Goal: Contribute content: Add original content to the website for others to see

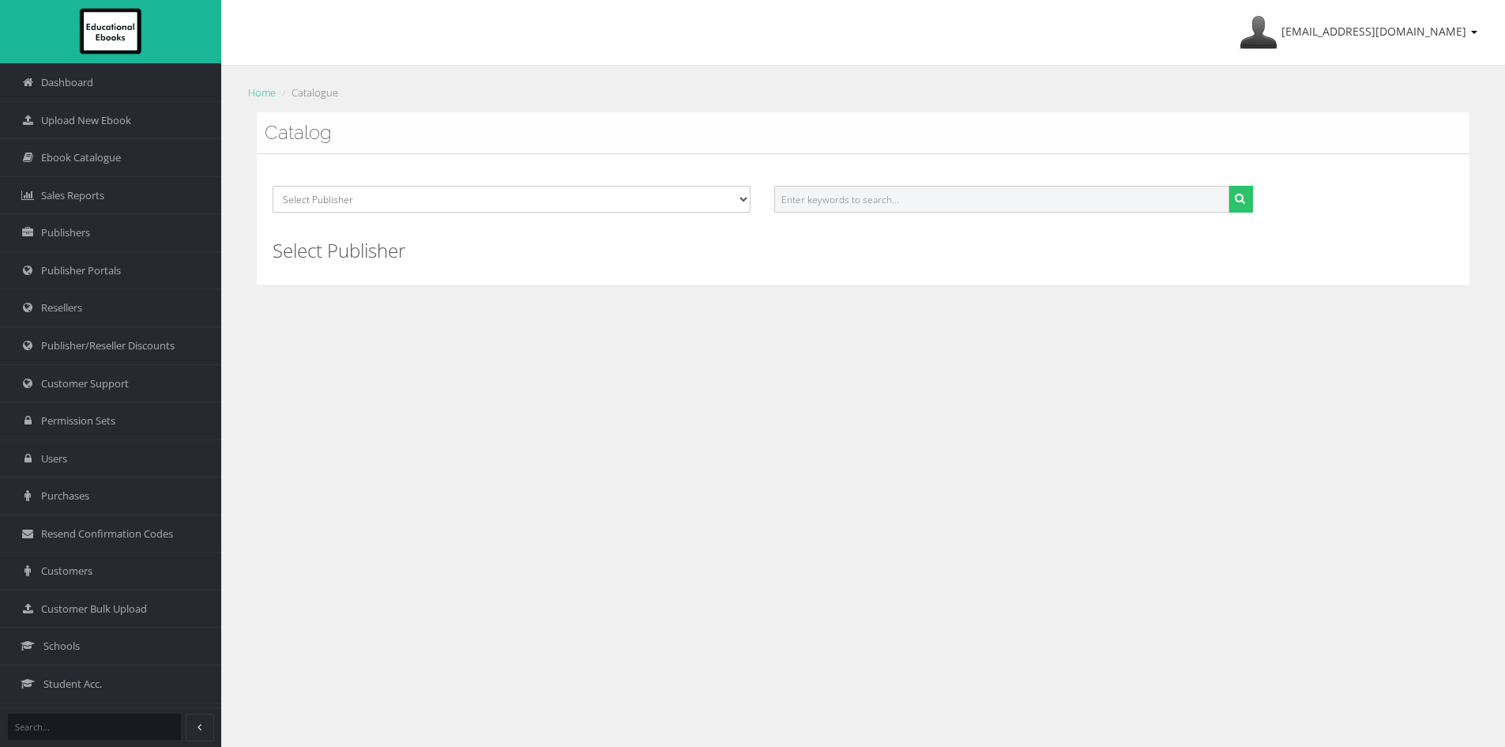
click at [829, 205] on input "text" at bounding box center [1001, 199] width 454 height 27
paste input "9781394223985"
type input "9781394223985"
click at [1229, 186] on button "submit" at bounding box center [1241, 199] width 24 height 27
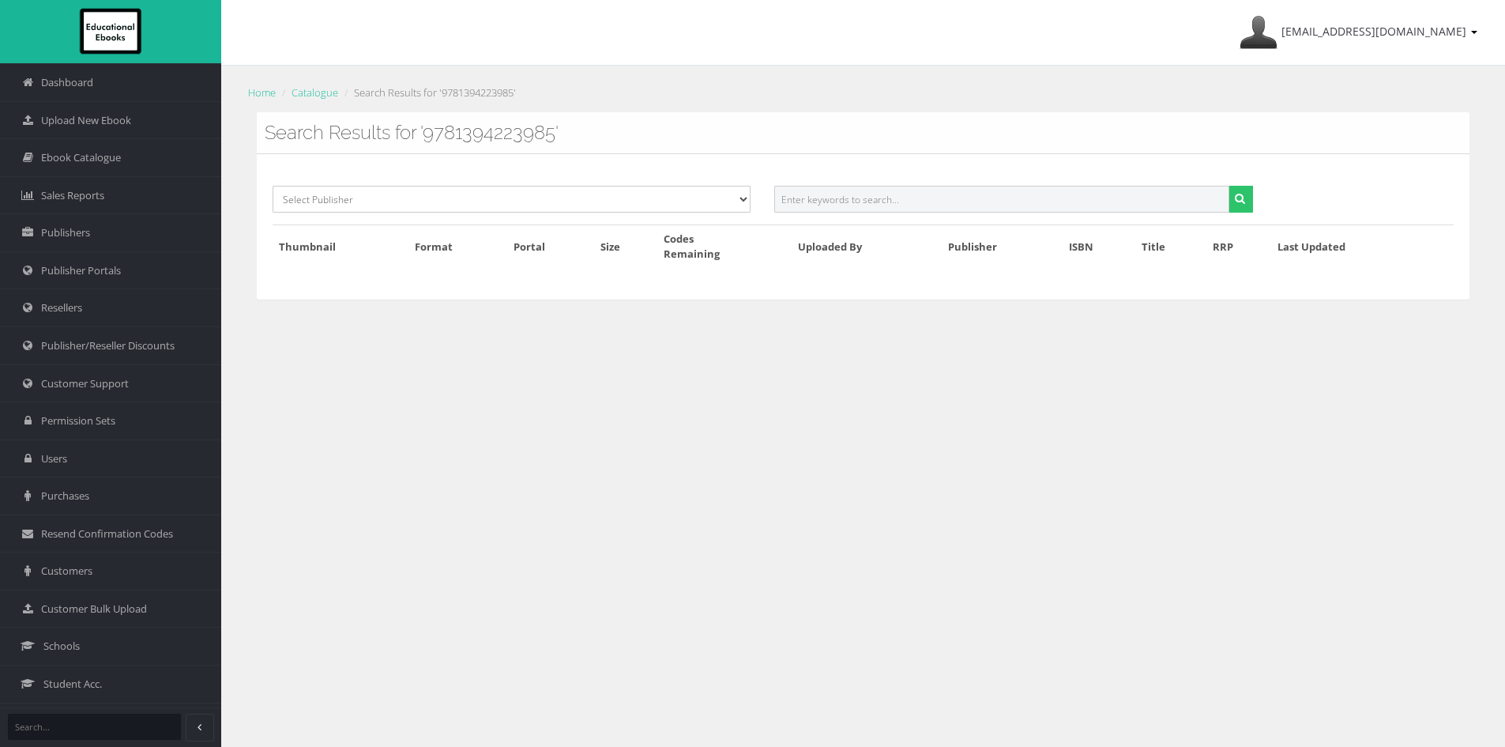
click at [903, 195] on input "text" at bounding box center [1001, 199] width 454 height 27
click at [846, 202] on input "text" at bounding box center [1001, 199] width 454 height 27
type input "history alive 10"
click at [1229, 186] on button "submit" at bounding box center [1241, 199] width 24 height 27
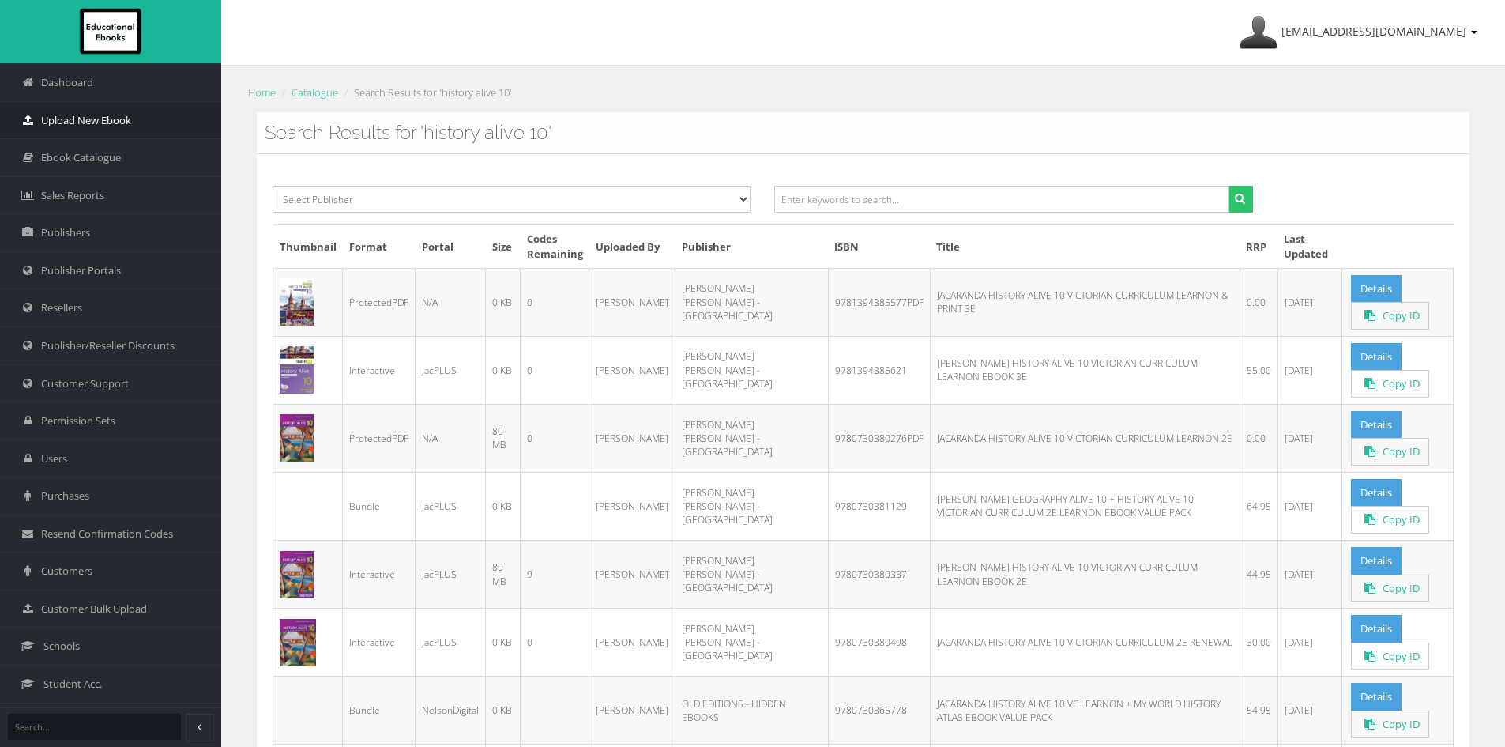
click at [99, 126] on span "Upload New Ebook" at bounding box center [86, 120] width 90 height 15
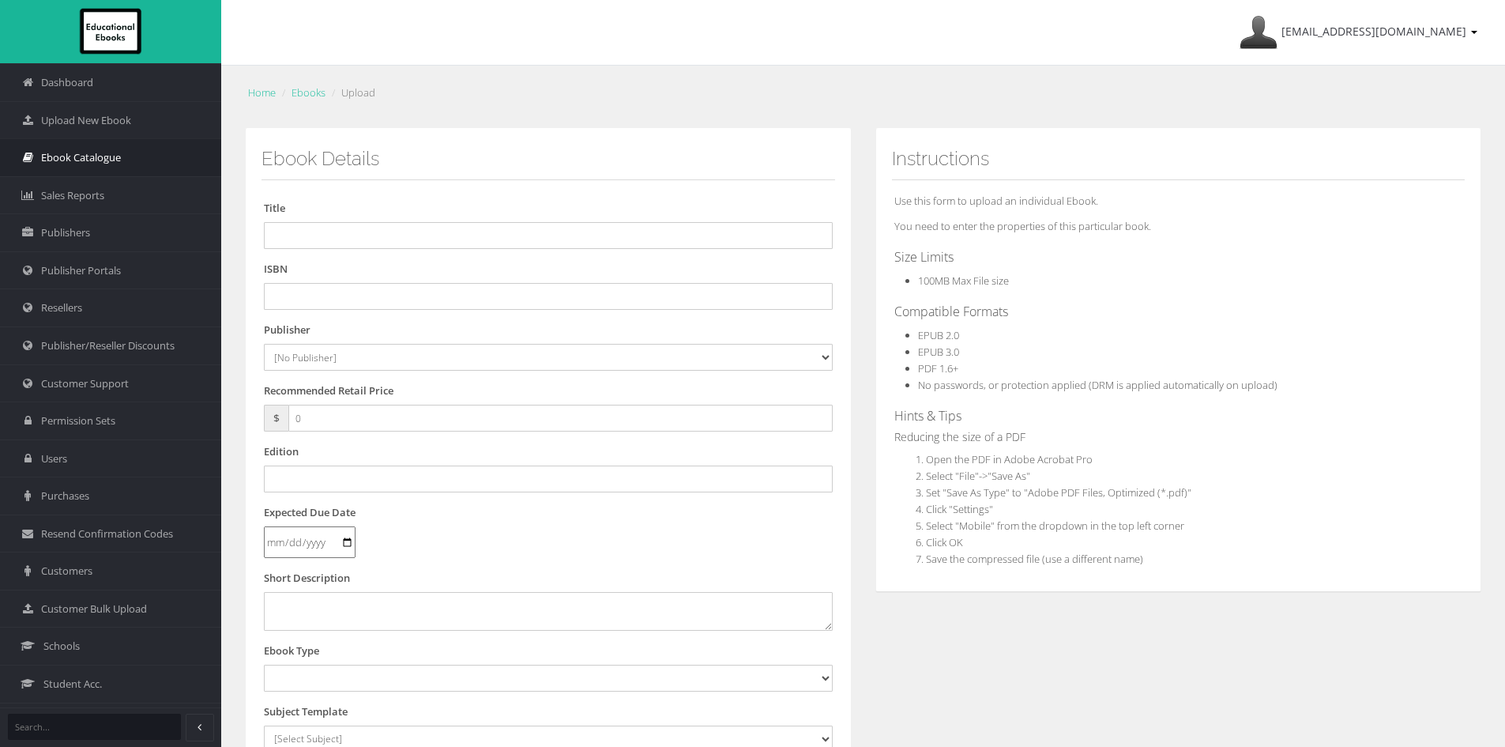
click at [92, 161] on span "Ebook Catalogue" at bounding box center [81, 157] width 80 height 15
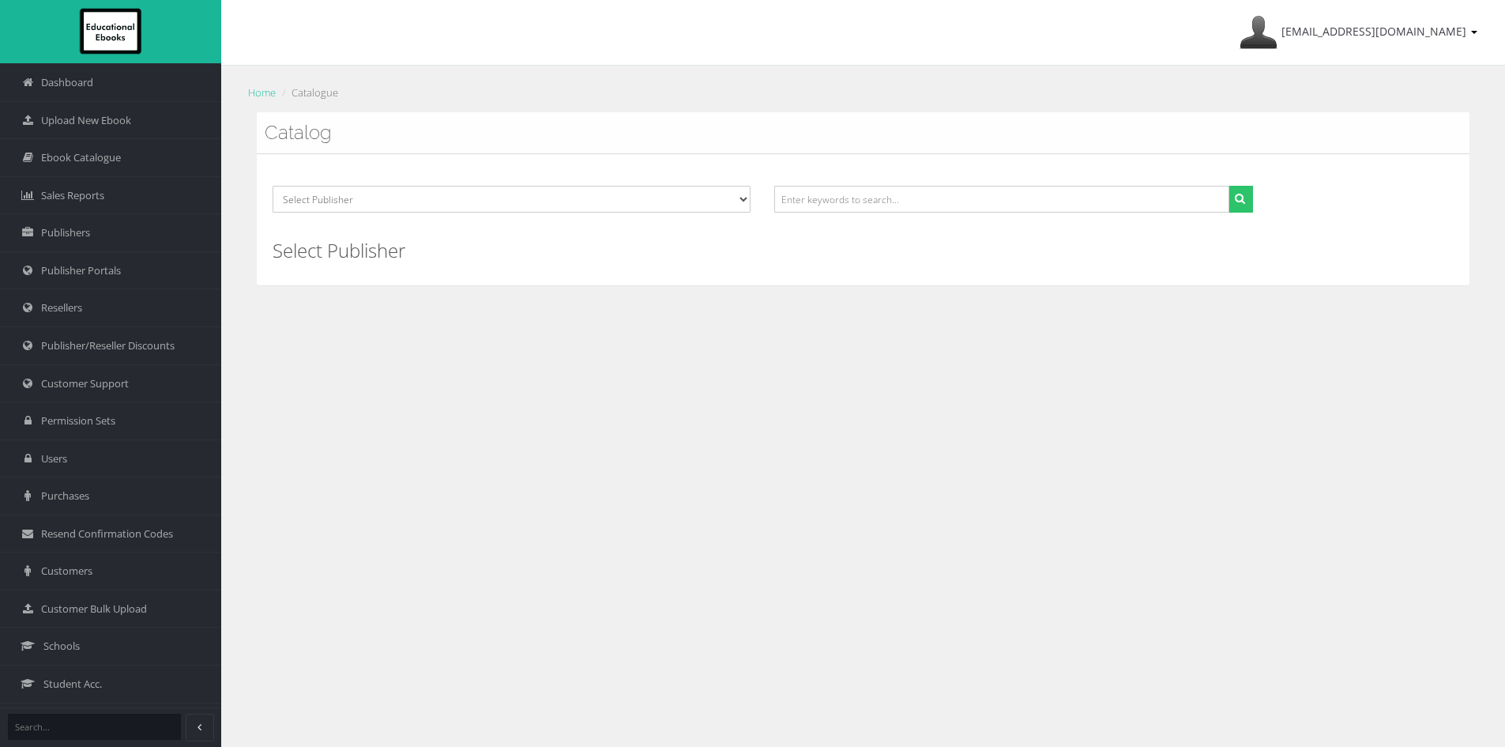
click at [880, 184] on div "Select Publisher Resources for English Academic Learning (REAL) ATAR Notes Smar…" at bounding box center [863, 219] width 1213 height 130
paste input "9781394223985"
click at [933, 205] on input "9781394223985" at bounding box center [1001, 199] width 454 height 27
type input "9781394223985"
click at [1240, 199] on icon "submit" at bounding box center [1240, 198] width 10 height 11
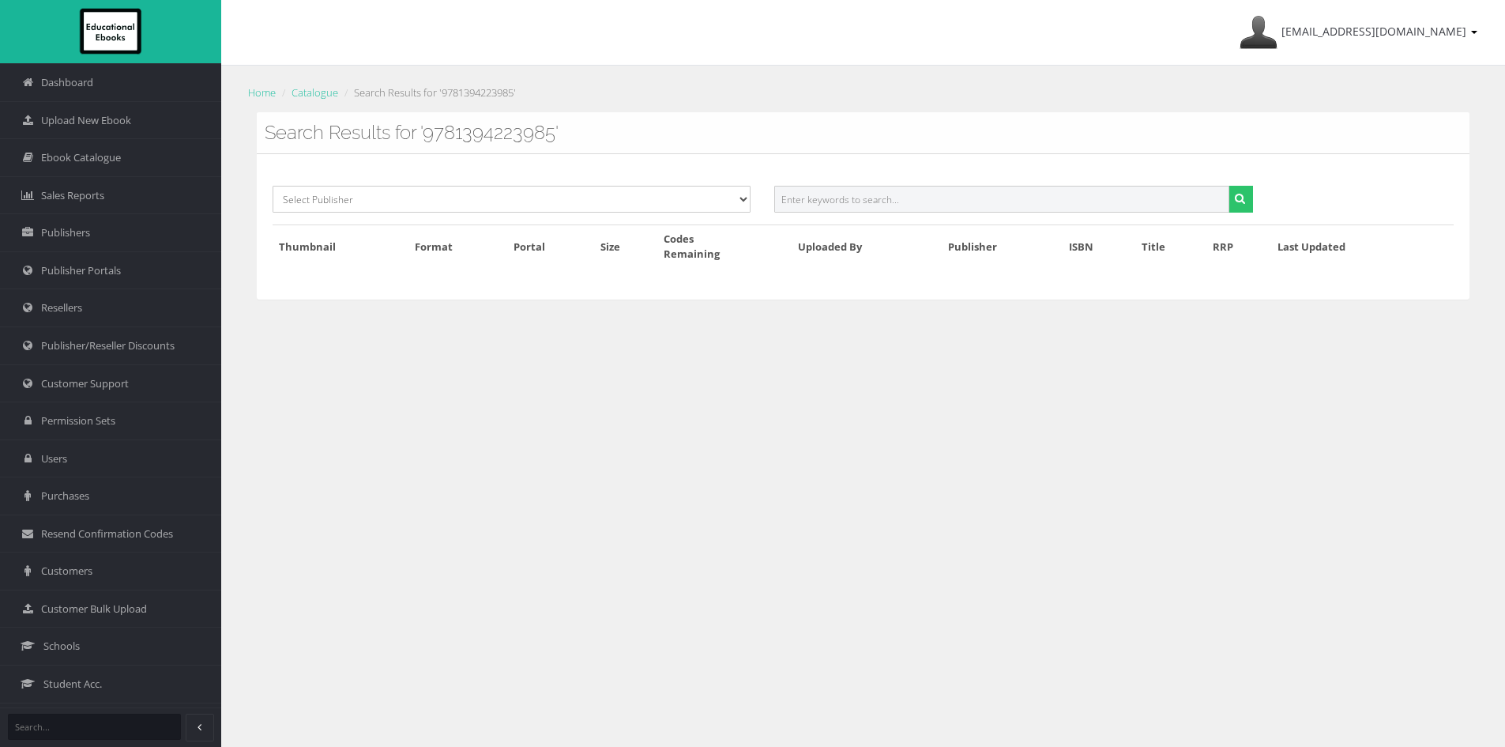
click at [849, 201] on input "text" at bounding box center [1001, 199] width 454 height 27
paste input "History Alive 10 AC 3E"
drag, startPoint x: 910, startPoint y: 197, endPoint x: 1098, endPoint y: 204, distance: 189.0
click at [1098, 204] on input "History Alive 10 AC 3E" at bounding box center [1001, 199] width 454 height 27
type input "History Alive 10"
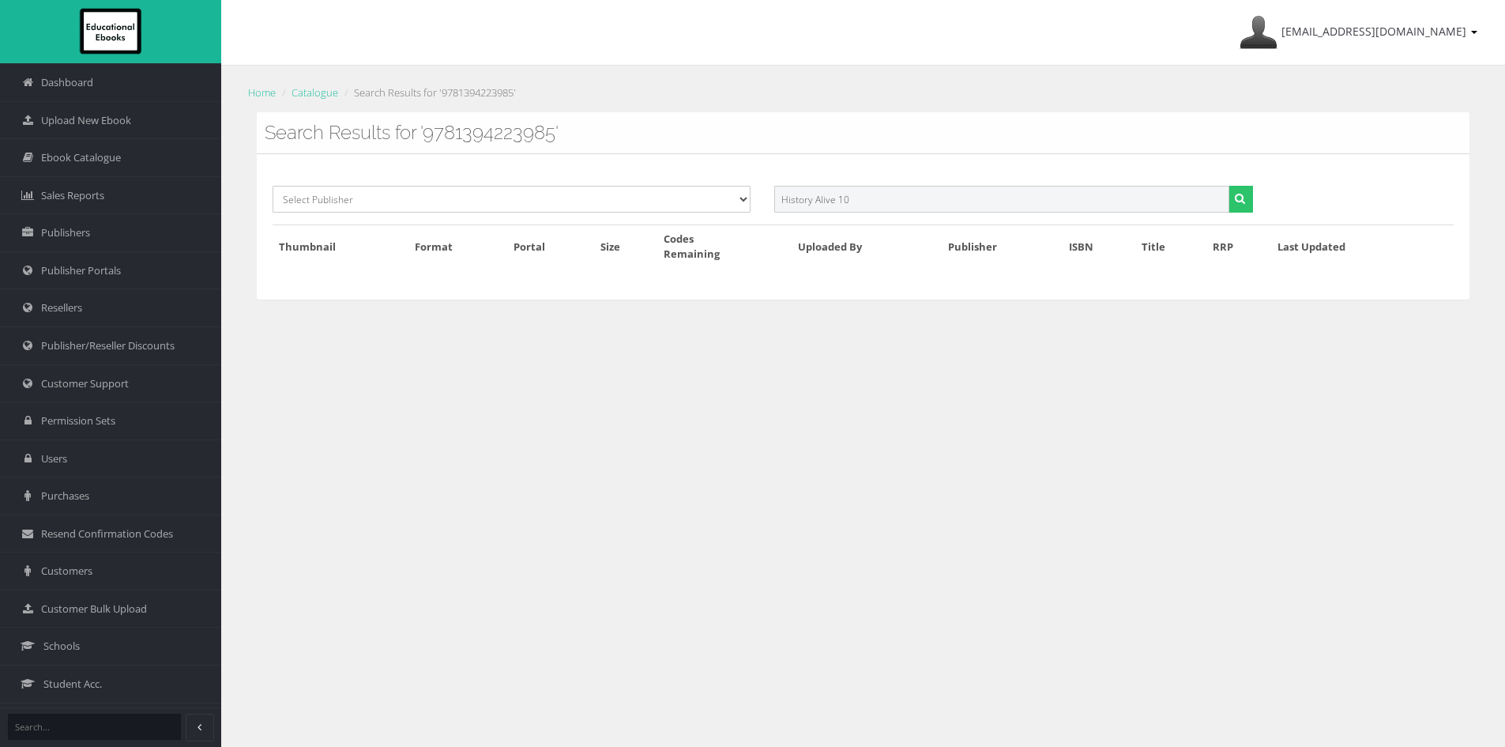
click at [1229, 186] on button "submit" at bounding box center [1241, 199] width 24 height 27
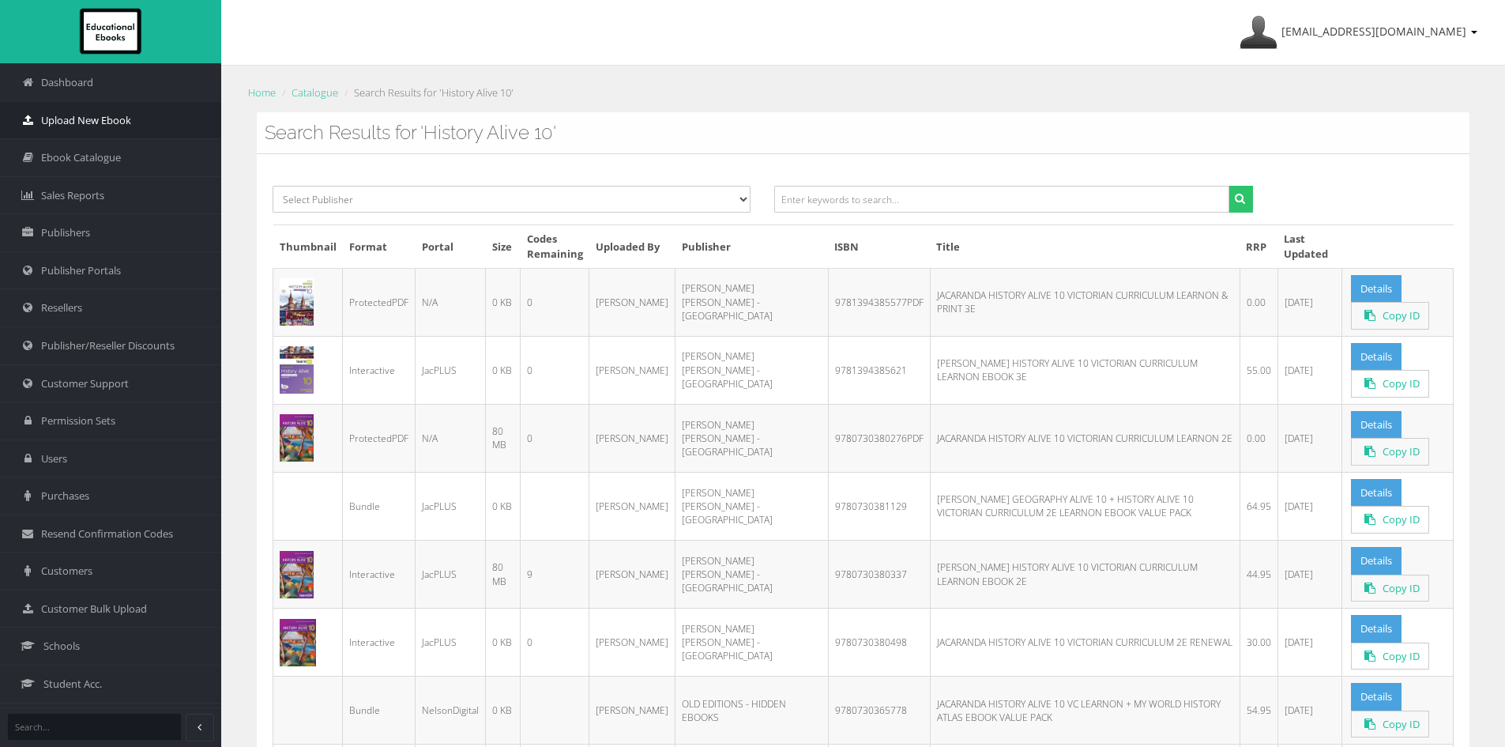
click at [99, 114] on span "Upload New Ebook" at bounding box center [86, 120] width 90 height 15
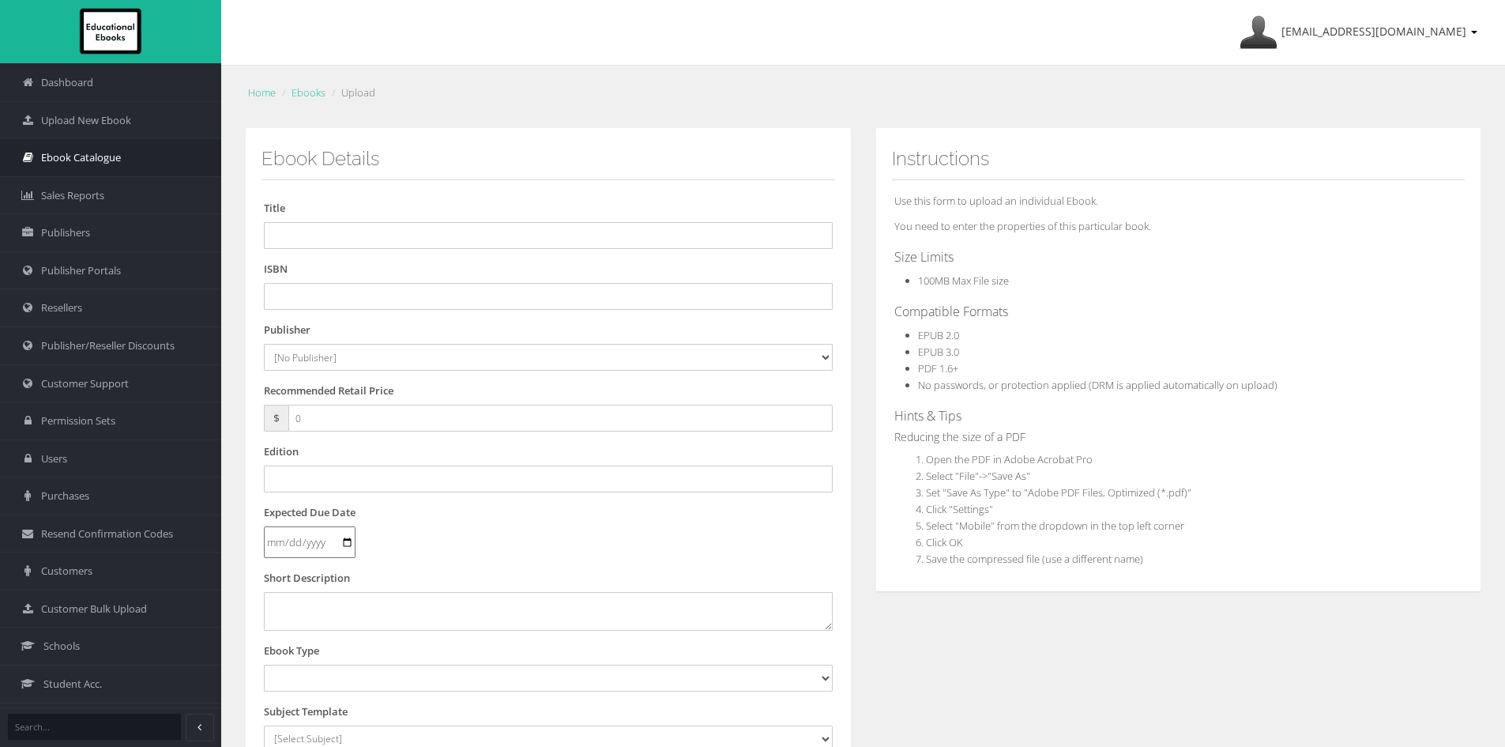
click at [108, 151] on span "Ebook Catalogue" at bounding box center [81, 157] width 80 height 15
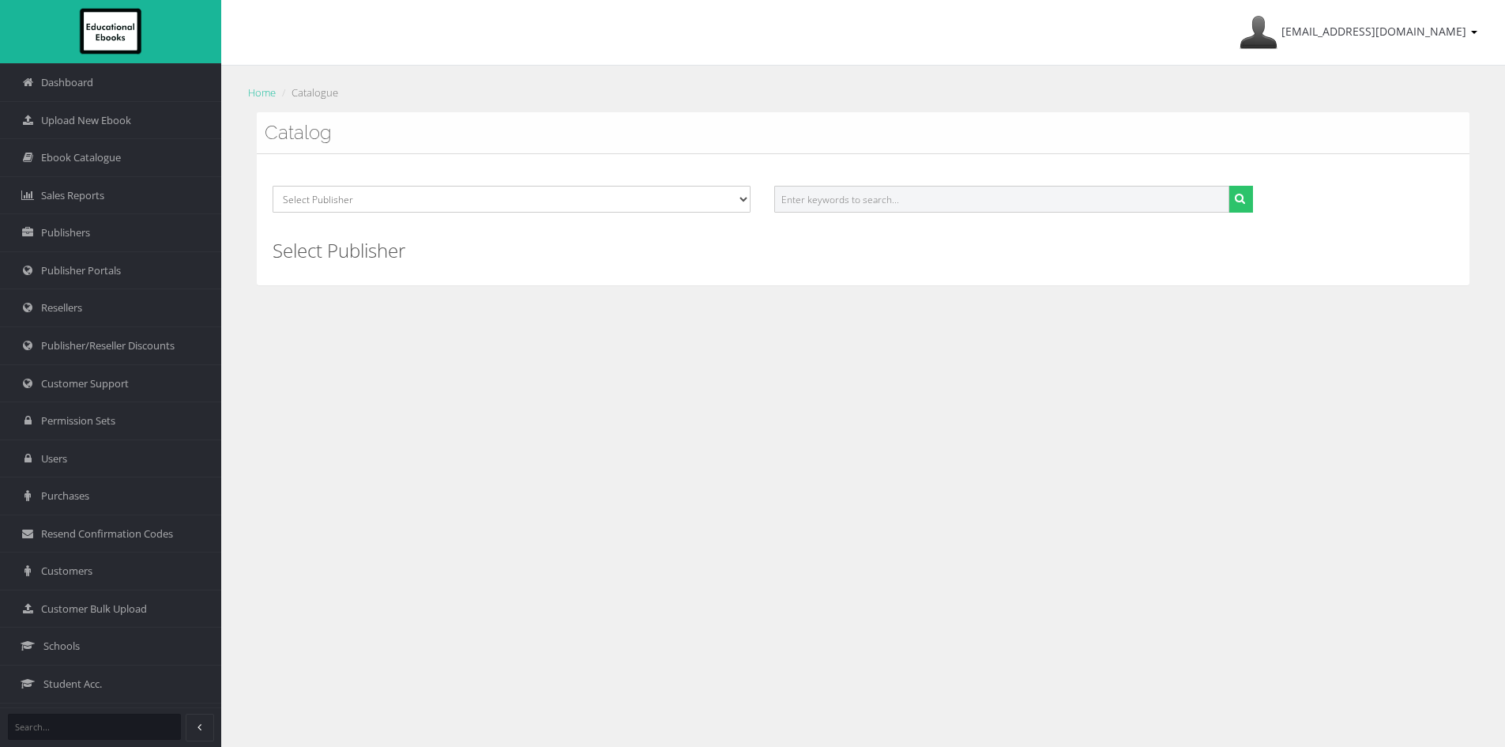
click at [819, 199] on input "text" at bounding box center [1001, 199] width 454 height 27
click at [90, 114] on span "Upload New Ebook" at bounding box center [86, 120] width 90 height 15
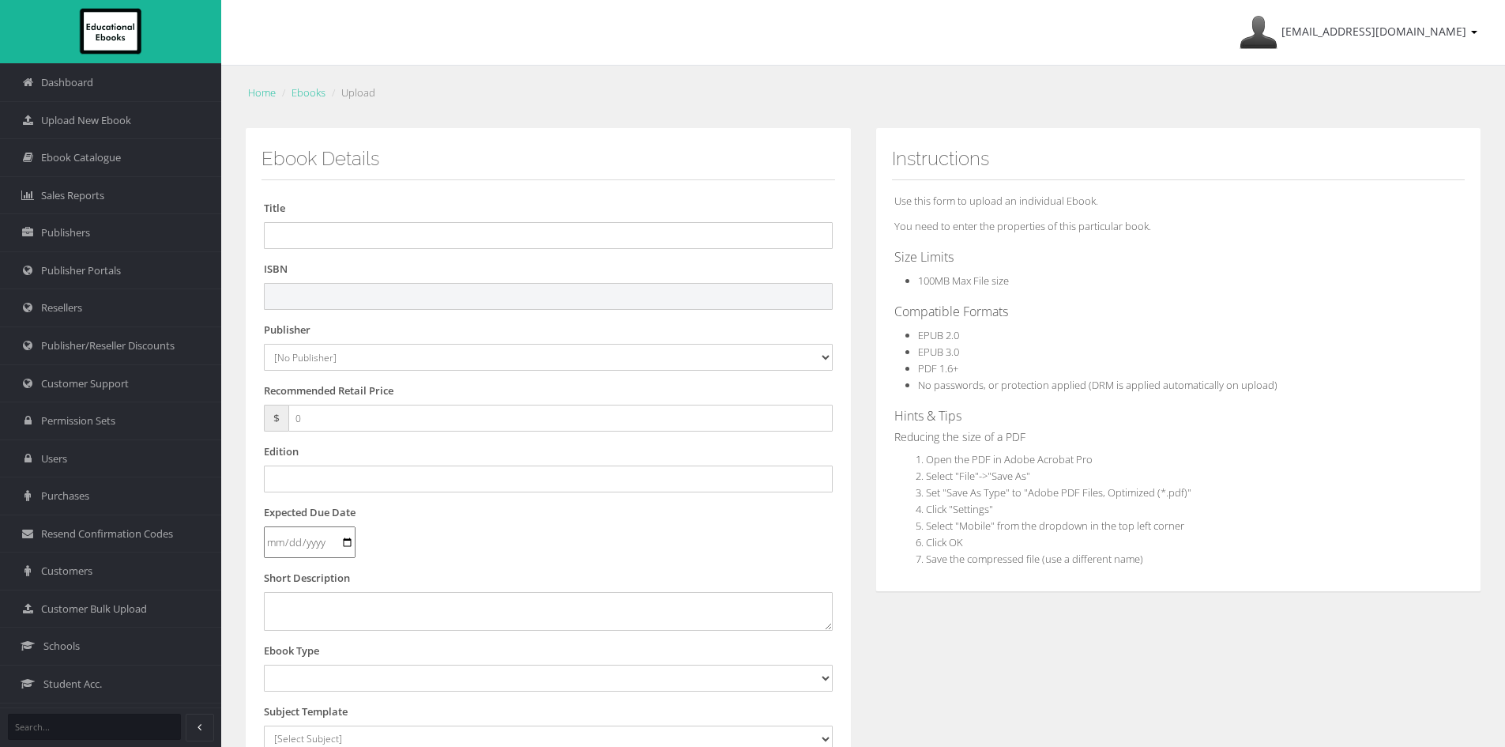
click at [430, 292] on input "text" at bounding box center [548, 296] width 569 height 27
paste input "9781394223985"
type input "9781394223985"
click at [344, 358] on select "[No Publisher] [PERSON_NAME] & Unwin ATAR Notes Auralia - Rising Software Banks…" at bounding box center [548, 357] width 569 height 27
select select "4ddb3fea-784f-e411-817c-00155d7a4405"
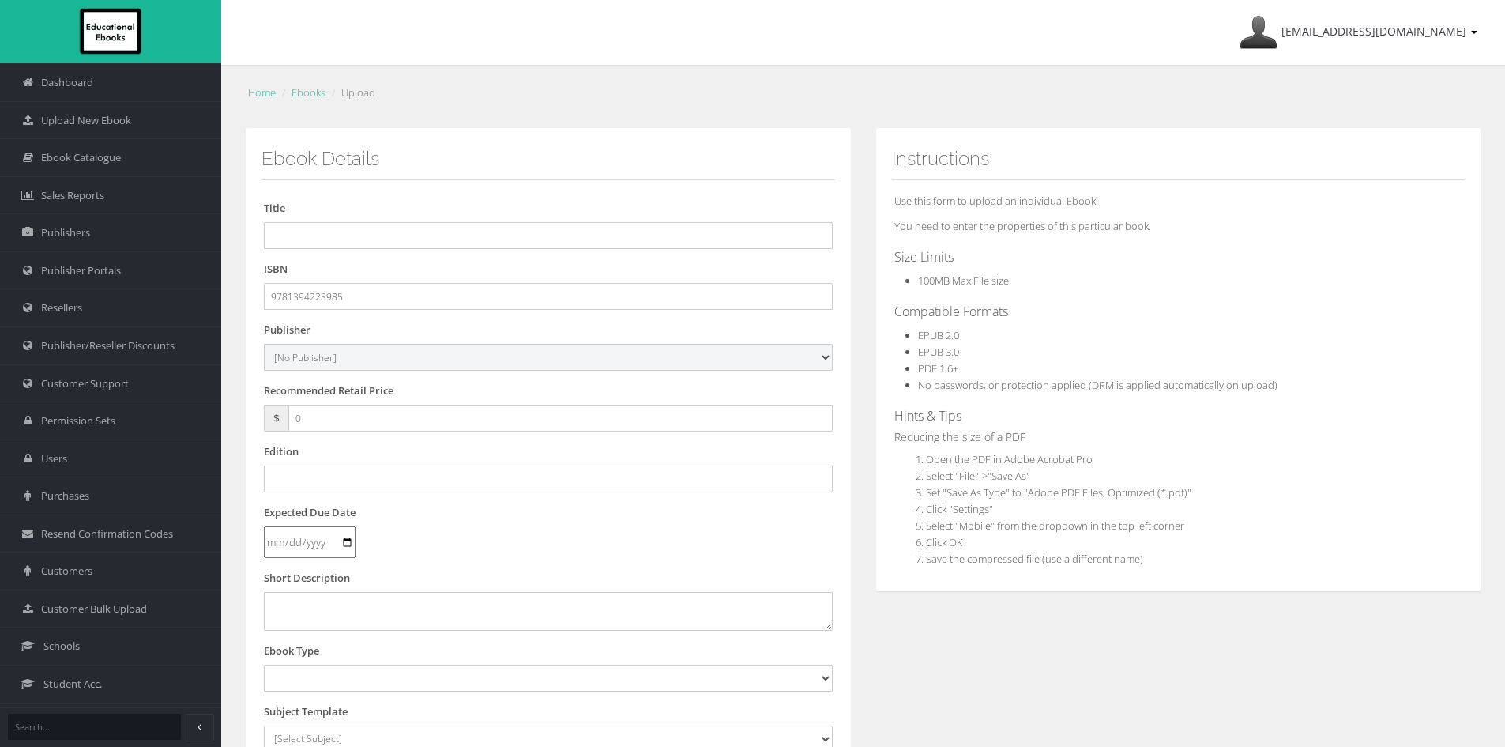
click at [264, 344] on select "[No Publisher] [PERSON_NAME] & Unwin ATAR Notes Auralia - Rising Software Banks…" at bounding box center [548, 357] width 569 height 27
click at [308, 229] on input "text" at bounding box center [548, 235] width 569 height 27
paste input "JACARANDA HISTORY ALIVE 10 VICTORIAN CURRICULUM LEARNON"
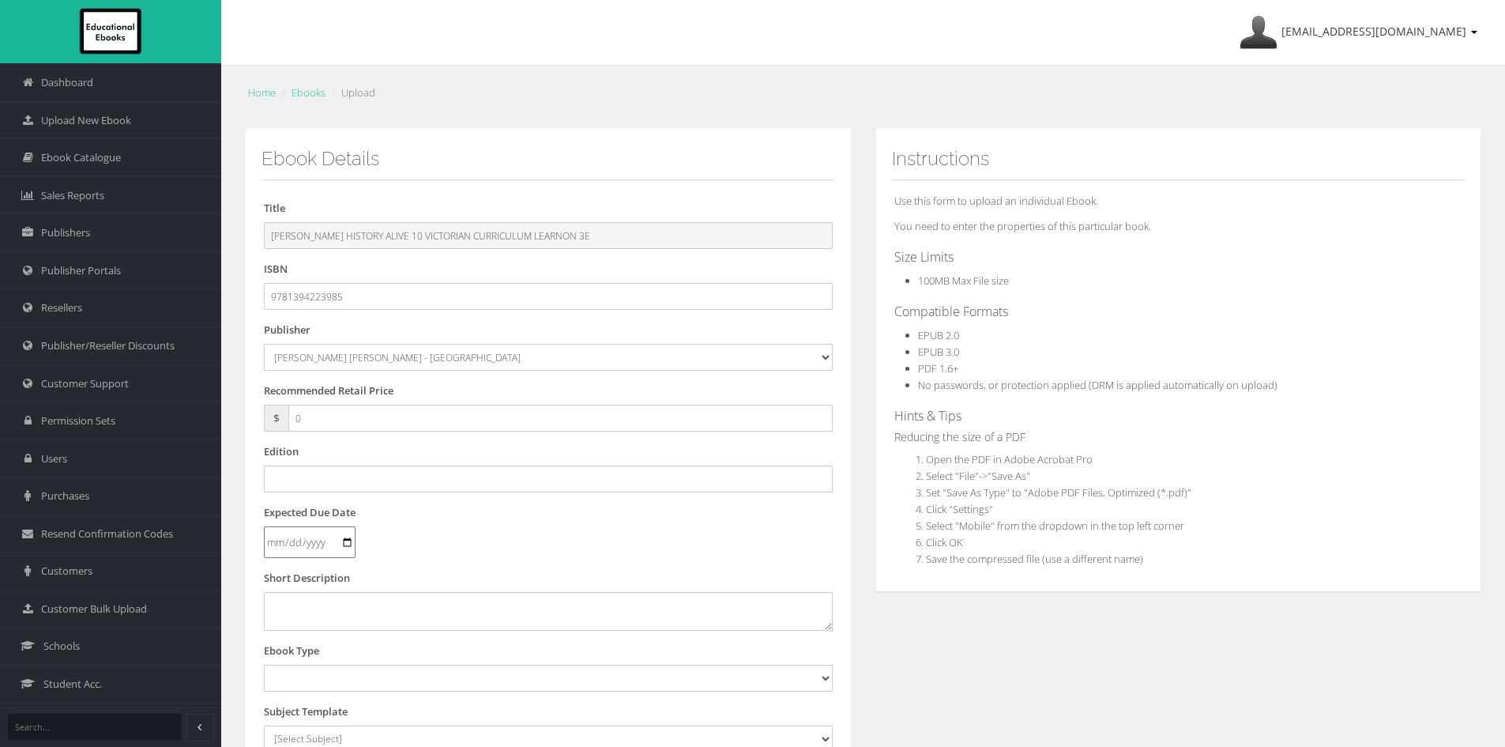
click at [401, 234] on input "JACARANDA HISTORY ALIVE 10 VICTORIAN CURRICULUM LEARNON 3E" at bounding box center [548, 235] width 569 height 27
type input "JACARANDA HISTORY ALIVE 10 AUSTRALIAN CURRICULUM LEARNON 3E"
click at [331, 469] on input "text" at bounding box center [548, 478] width 569 height 27
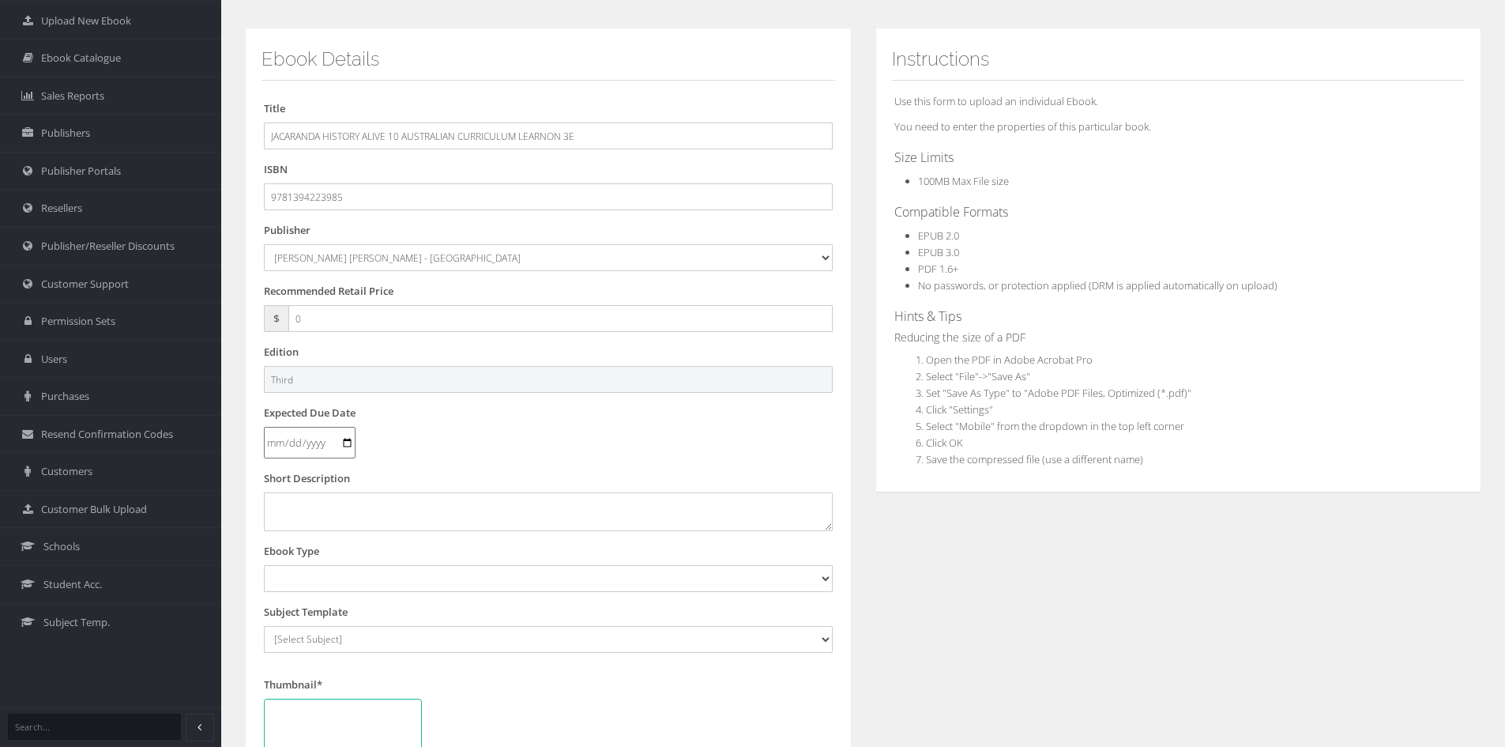
scroll to position [327, 0]
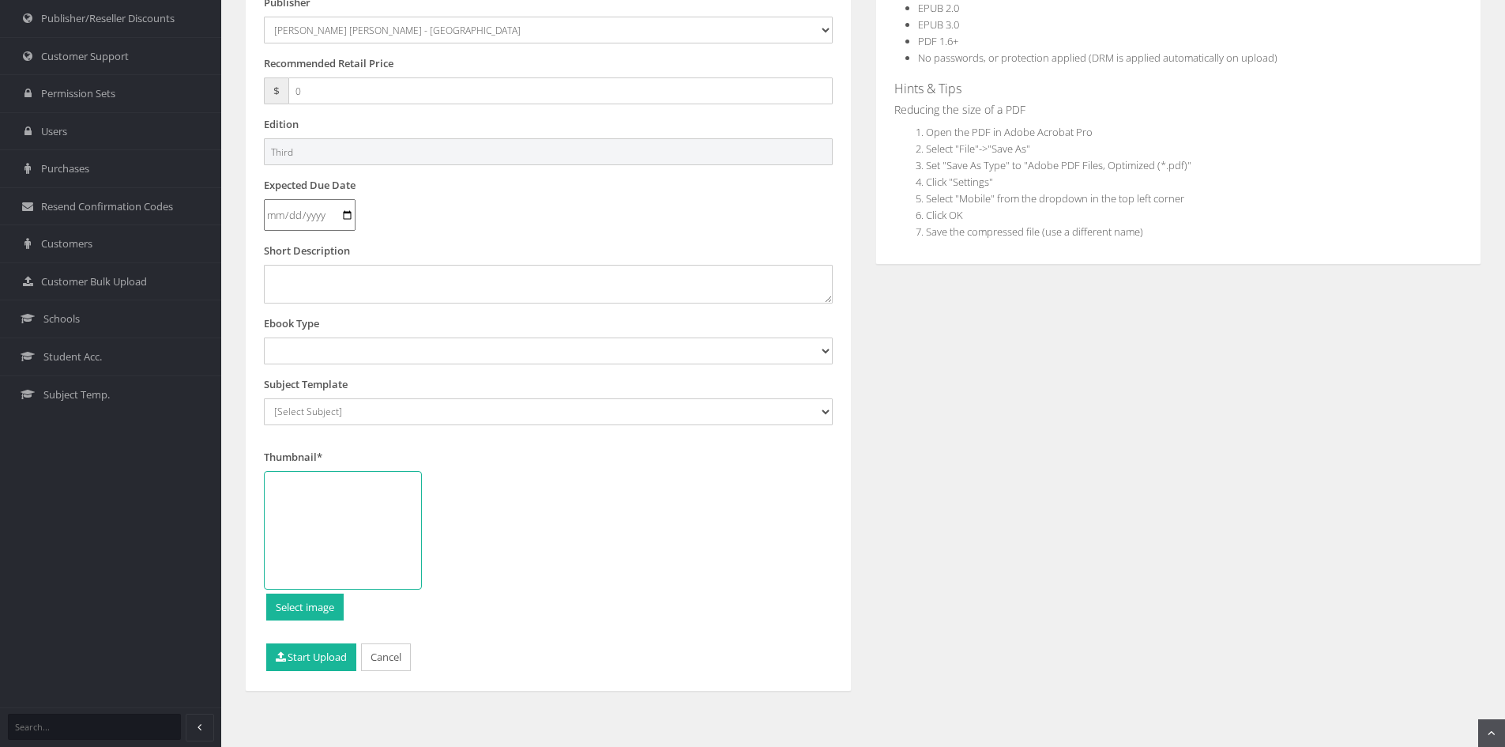
type input "Third"
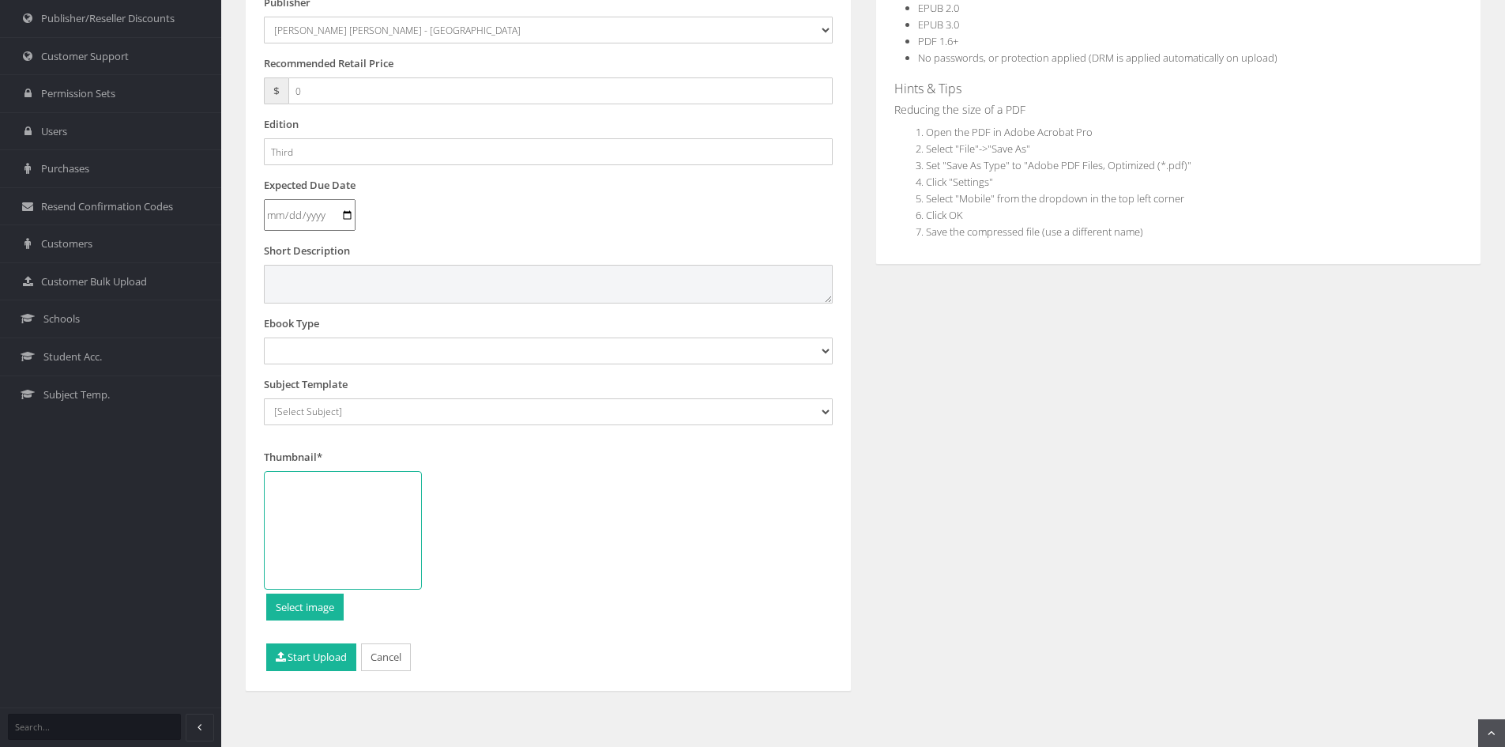
click at [340, 274] on textarea at bounding box center [548, 284] width 569 height 38
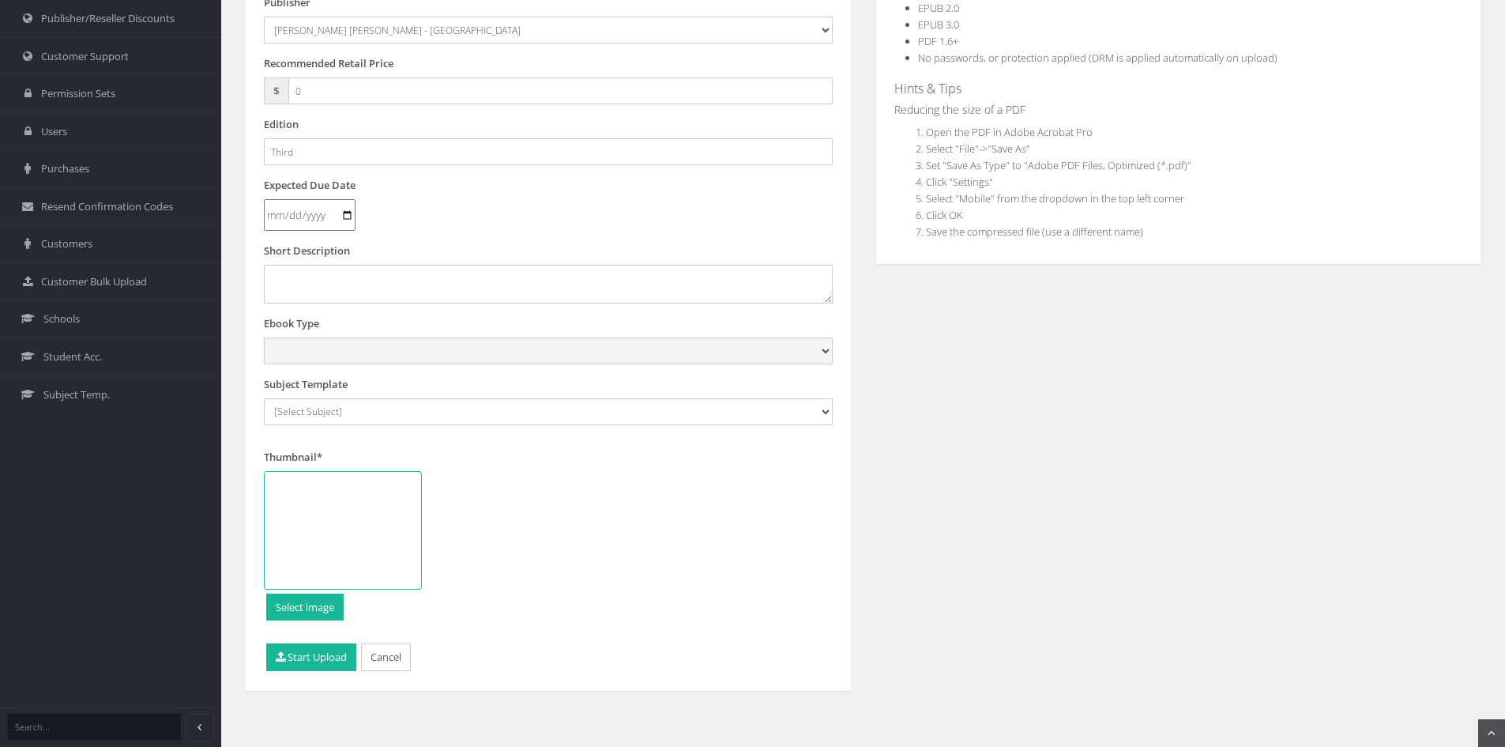
click at [303, 361] on select "Digital Activation Code Protected PDF EEBook - Online and Offline Ebook Interac…" at bounding box center [548, 350] width 569 height 27
select select "3"
click at [264, 337] on select "Digital Activation Code Protected PDF EEBook - Online and Offline Ebook Interac…" at bounding box center [548, 350] width 569 height 27
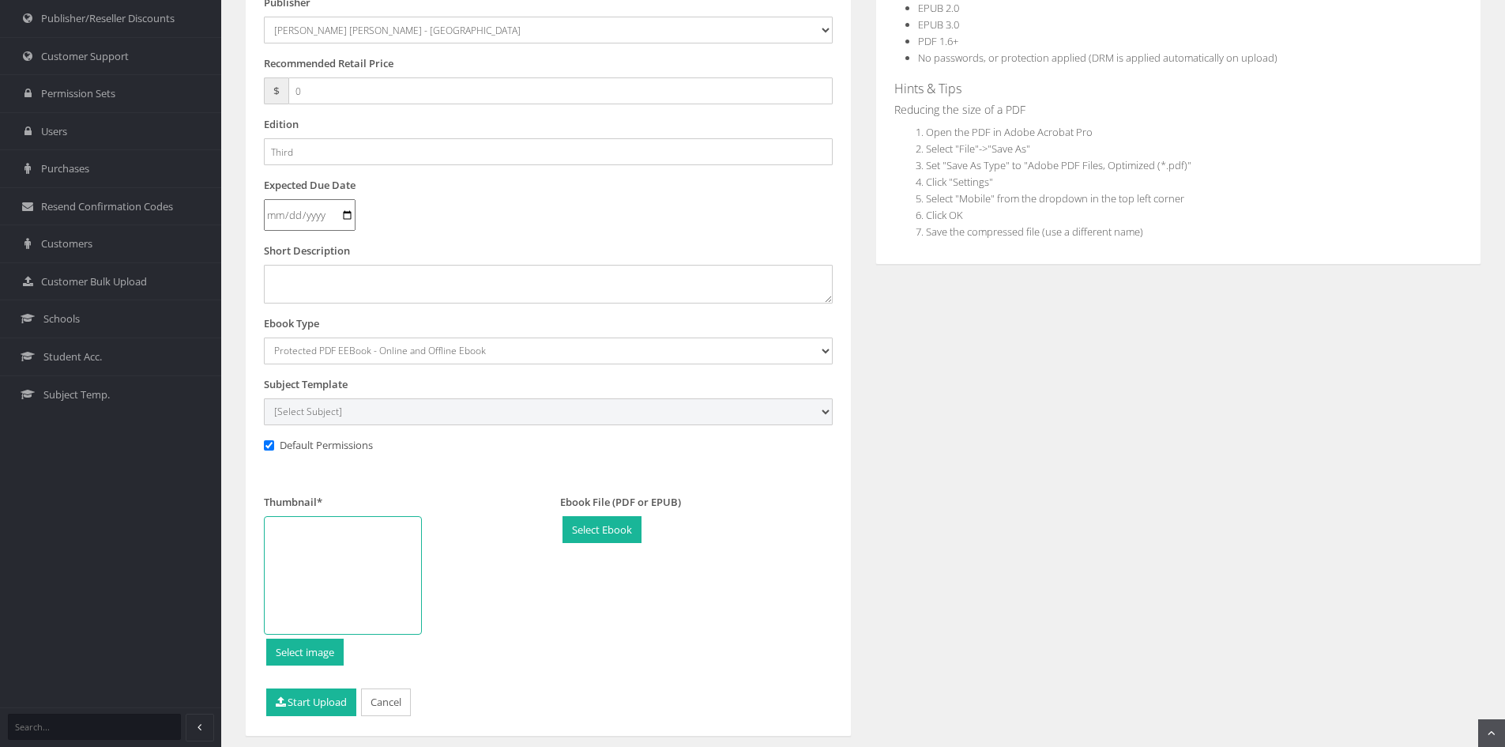
click at [349, 405] on select "[Select Subject] Accounting Agriculture Ancient History Applied Computing Art A…" at bounding box center [548, 411] width 569 height 27
select select "9496fb08-145c-ee11-a9bd-0272d098c78b"
click at [264, 398] on select "[Select Subject] Accounting Agriculture Ancient History Applied Computing Art A…" at bounding box center [548, 411] width 569 height 27
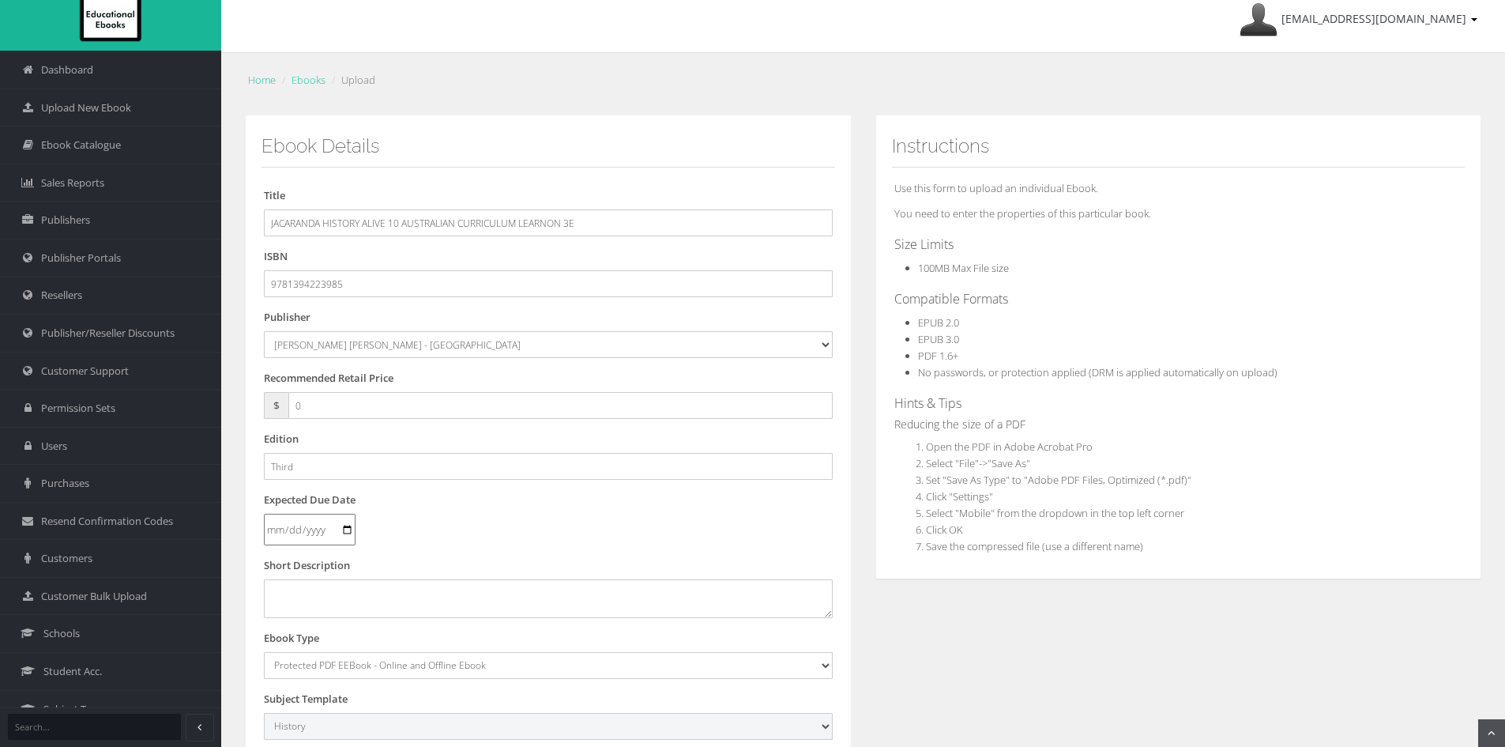
scroll to position [11, 0]
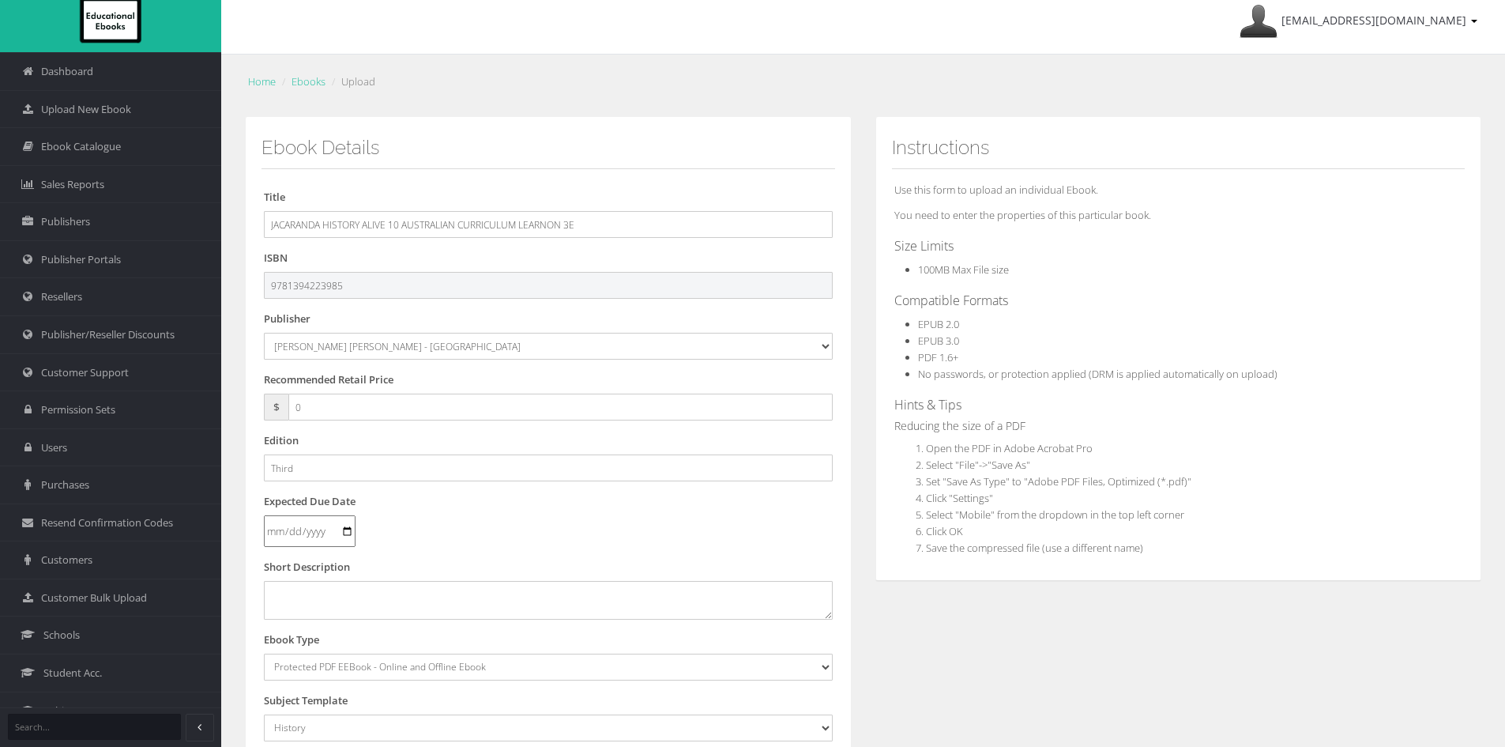
click at [385, 288] on input "9781394223985" at bounding box center [548, 285] width 569 height 27
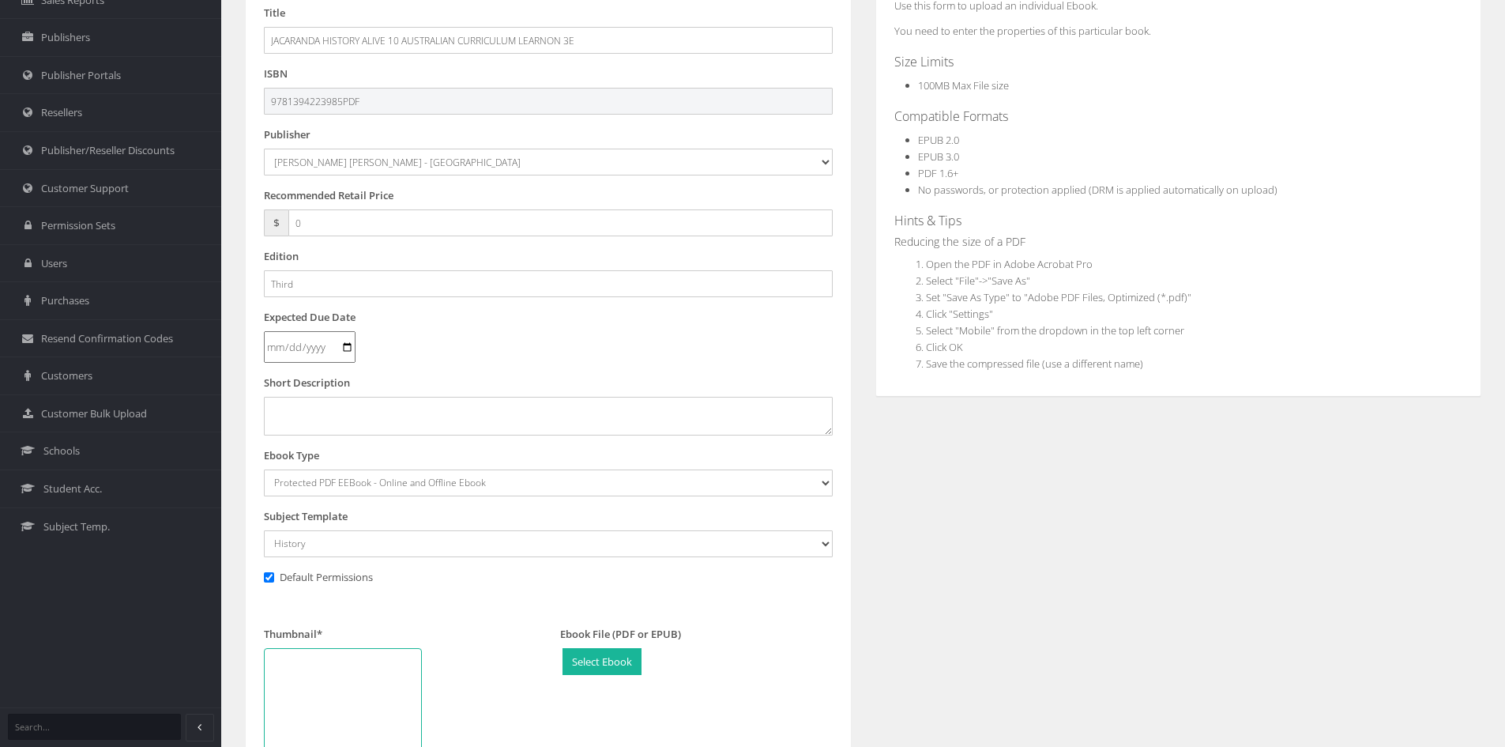
scroll to position [372, 0]
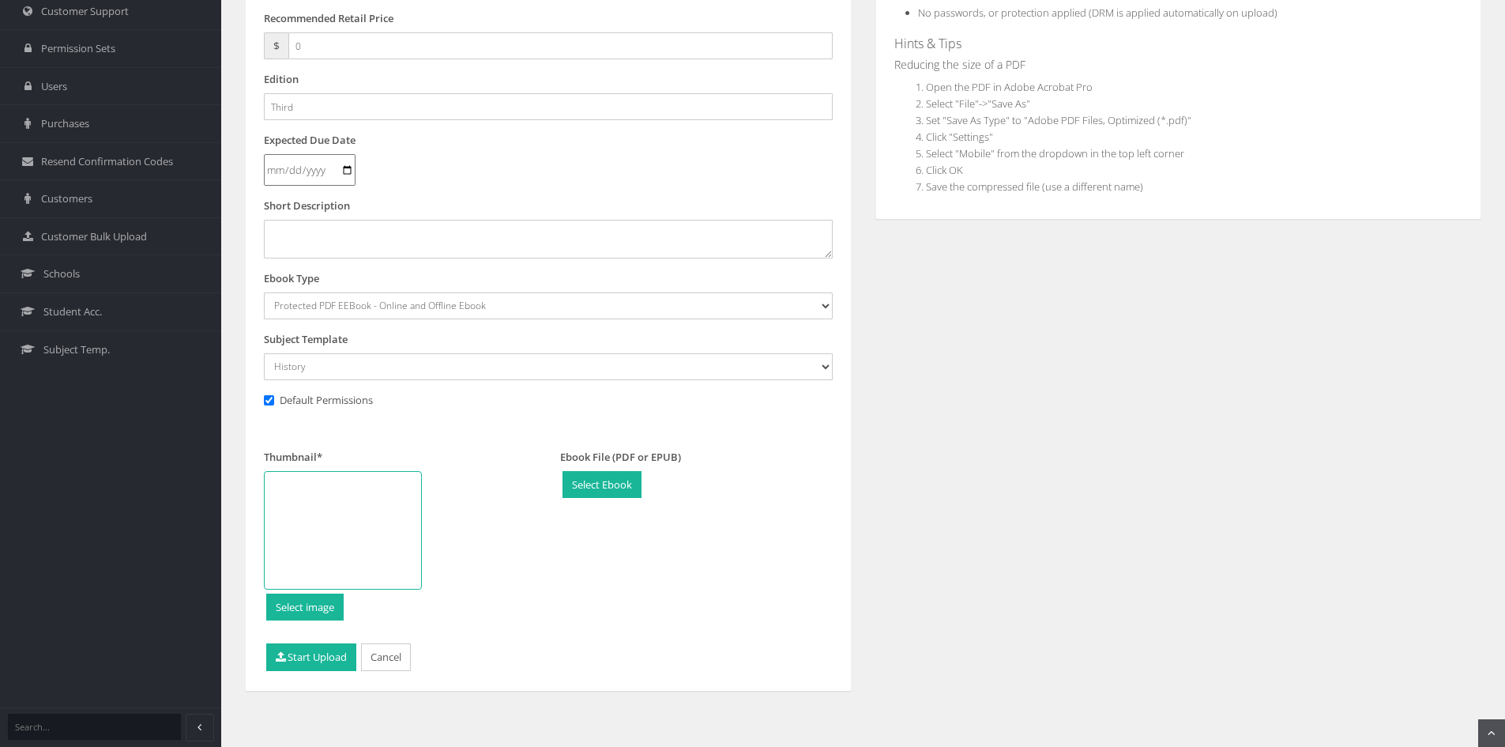
type input "9781394223985PDF"
click at [321, 524] on div at bounding box center [343, 530] width 158 height 119
type input "C:\fakepath\Screenshot 2025-09-09 105021.png"
click at [326, 655] on button "Start Upload" at bounding box center [311, 657] width 90 height 28
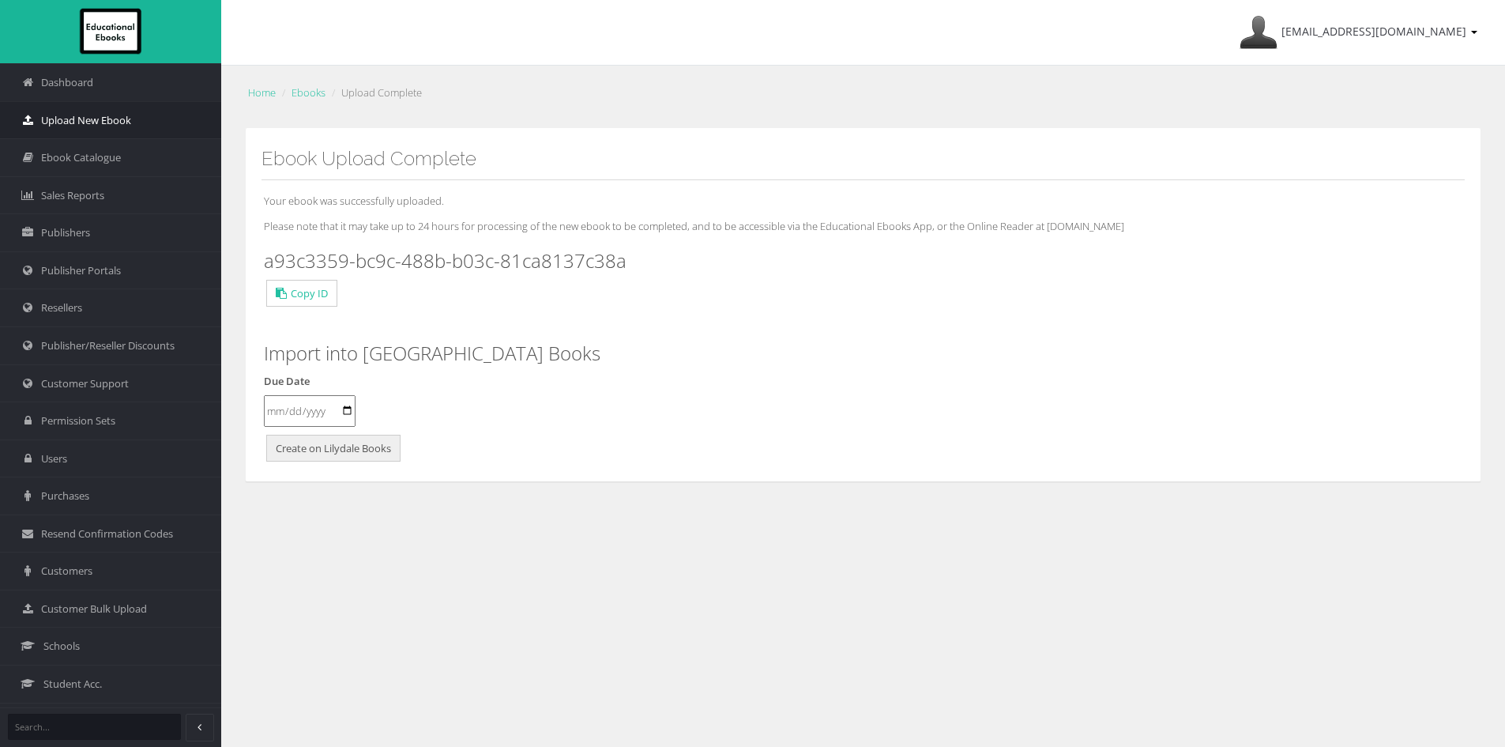
click at [107, 127] on span "Upload New Ebook" at bounding box center [86, 120] width 90 height 15
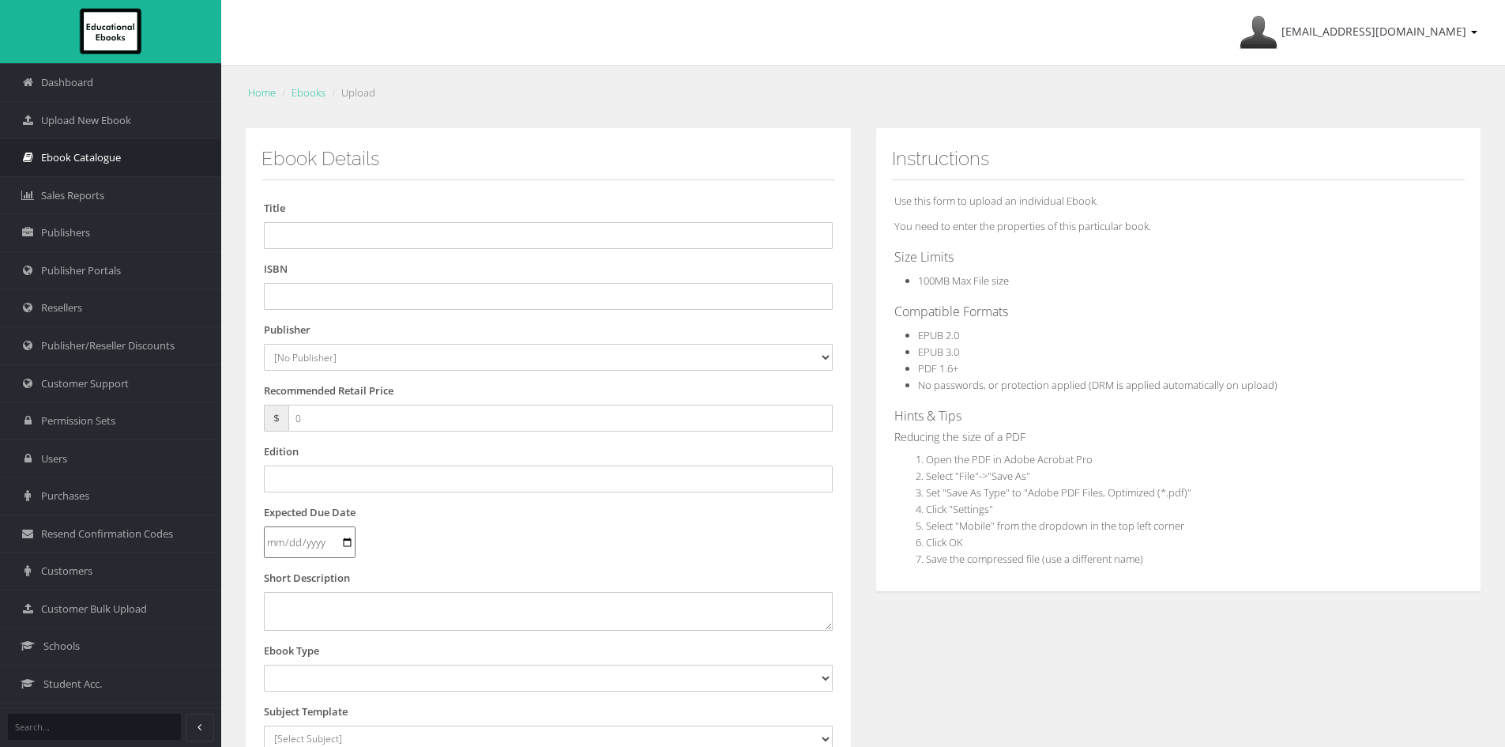
click at [89, 157] on span "Ebook Catalogue" at bounding box center [81, 157] width 80 height 15
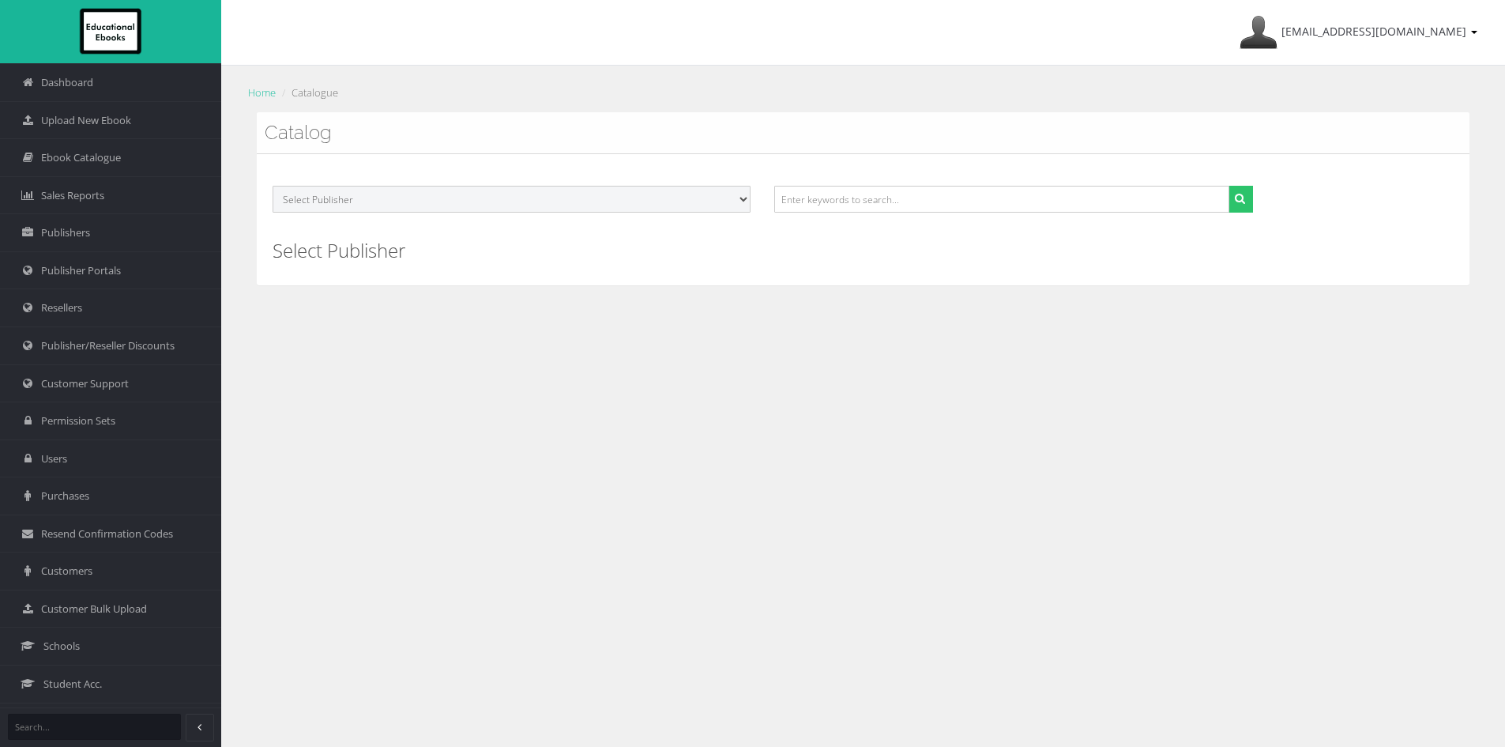
drag, startPoint x: 383, startPoint y: 190, endPoint x: 383, endPoint y: 210, distance: 20.5
click at [383, 190] on select "Select Publisher Resources for English Academic Learning (REAL) ATAR Notes Smar…" at bounding box center [512, 199] width 478 height 27
select select "4ddb3fea-784f-e411-817c-00155d7a4405"
click at [273, 186] on select "Select Publisher Resources for English Academic Learning (REAL) ATAR Notes Smar…" at bounding box center [512, 199] width 478 height 27
click at [1229, 194] on button "submit" at bounding box center [1241, 199] width 24 height 27
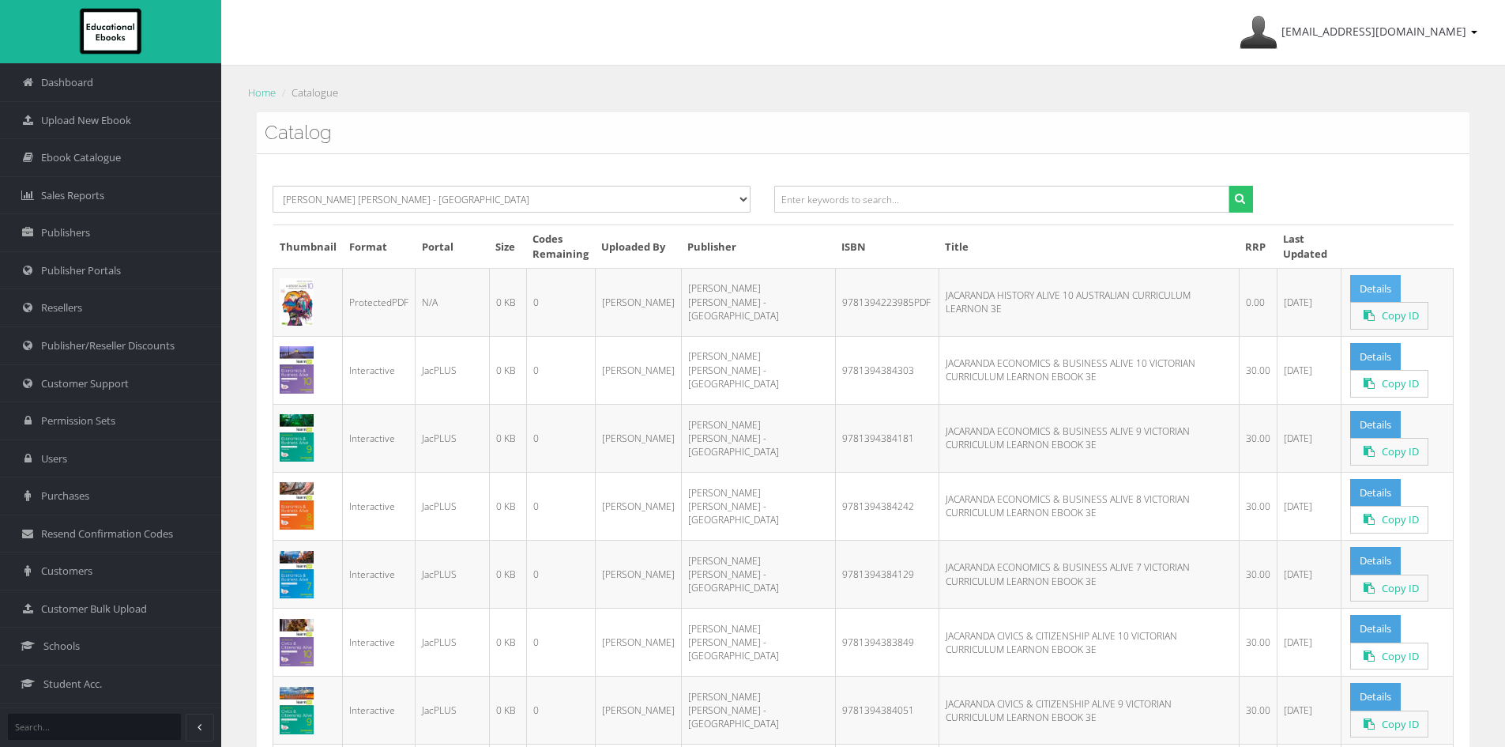
click at [1379, 288] on link "Details" at bounding box center [1375, 289] width 51 height 28
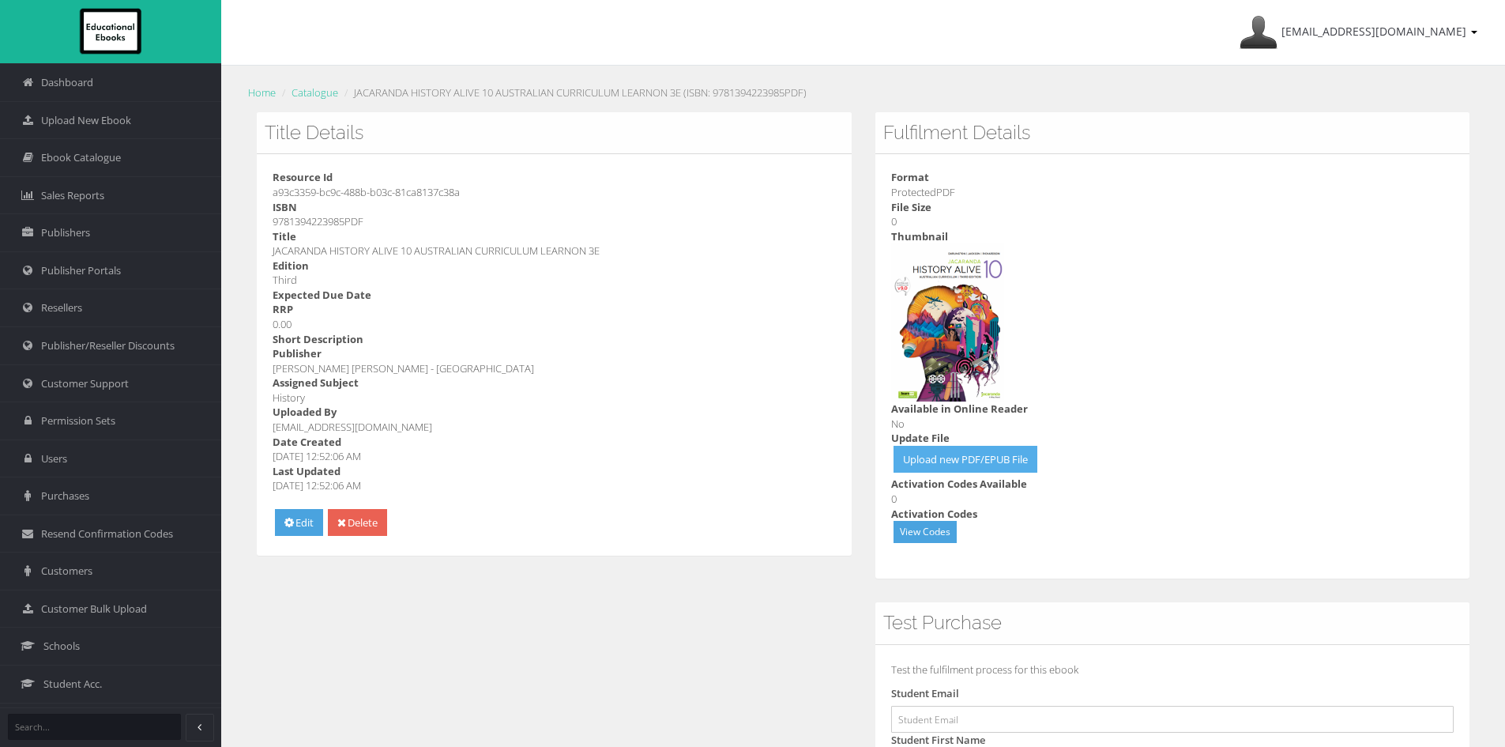
click at [986, 465] on link "Upload new PDF/EPUB File" at bounding box center [966, 460] width 144 height 28
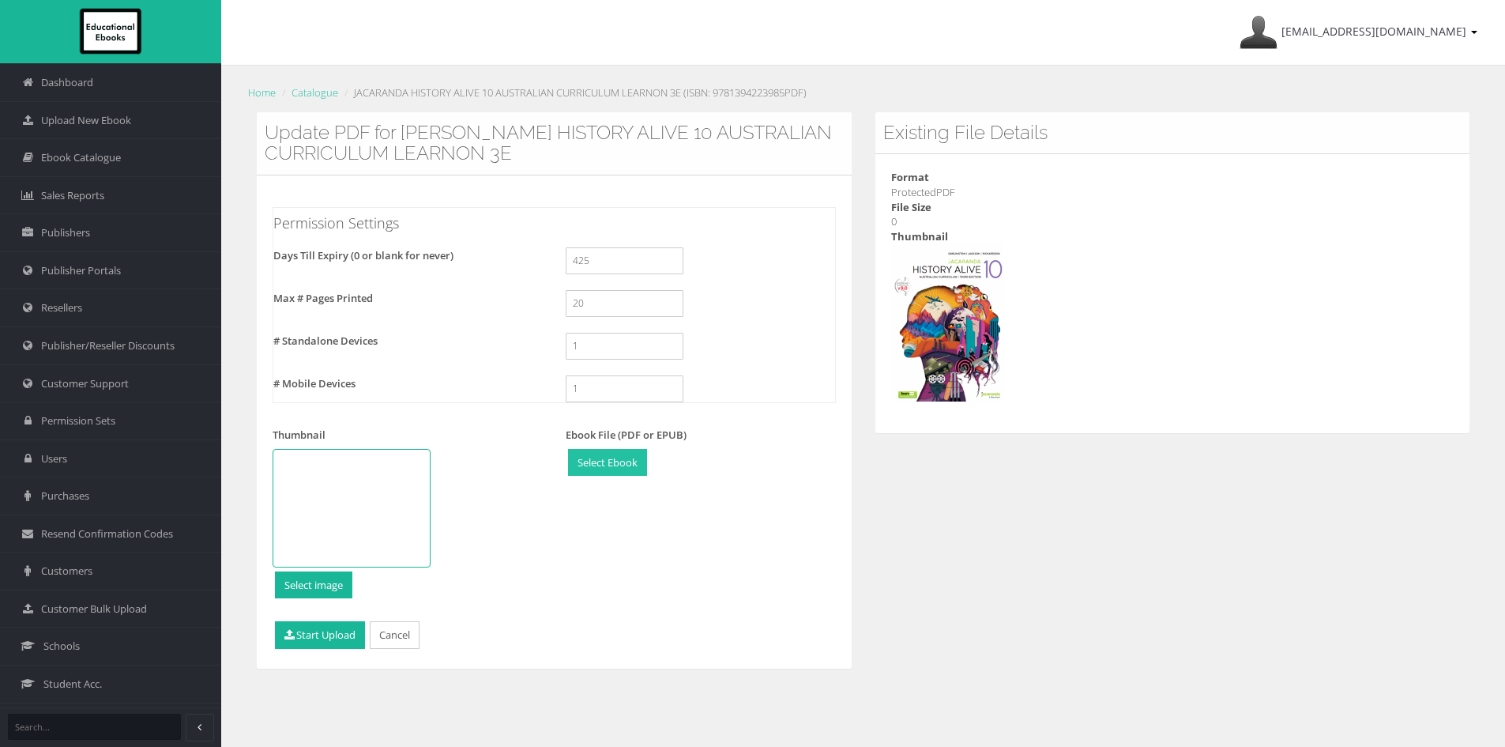
click at [594, 462] on input "file" at bounding box center [607, 463] width 77 height 26
type input "C:\fakepath\9781394223985.pdf"
click at [344, 643] on button "Start Upload" at bounding box center [320, 635] width 90 height 28
click at [795, 92] on li "JACARANDA HISTORY ALIVE 10 AUSTRALIAN CURRICULUM LEARNON 3E (ISBN: 978139422398…" at bounding box center [574, 93] width 466 height 17
drag, startPoint x: 739, startPoint y: 91, endPoint x: 795, endPoint y: 90, distance: 56.1
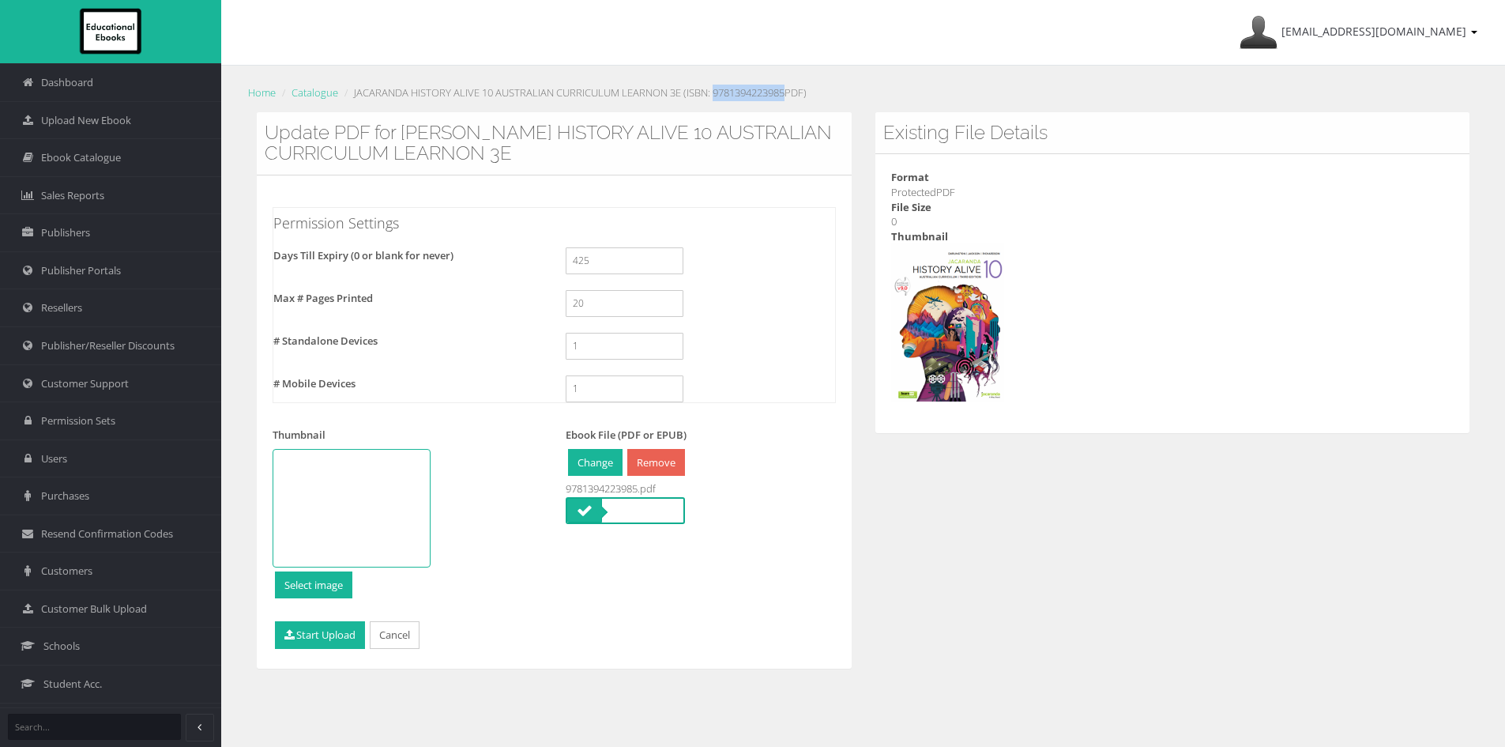
click at [795, 90] on li "JACARANDA HISTORY ALIVE 10 AUSTRALIAN CURRICULUM LEARNON 3E (ISBN: 978139422398…" at bounding box center [574, 93] width 466 height 17
copy li "9781394223985"
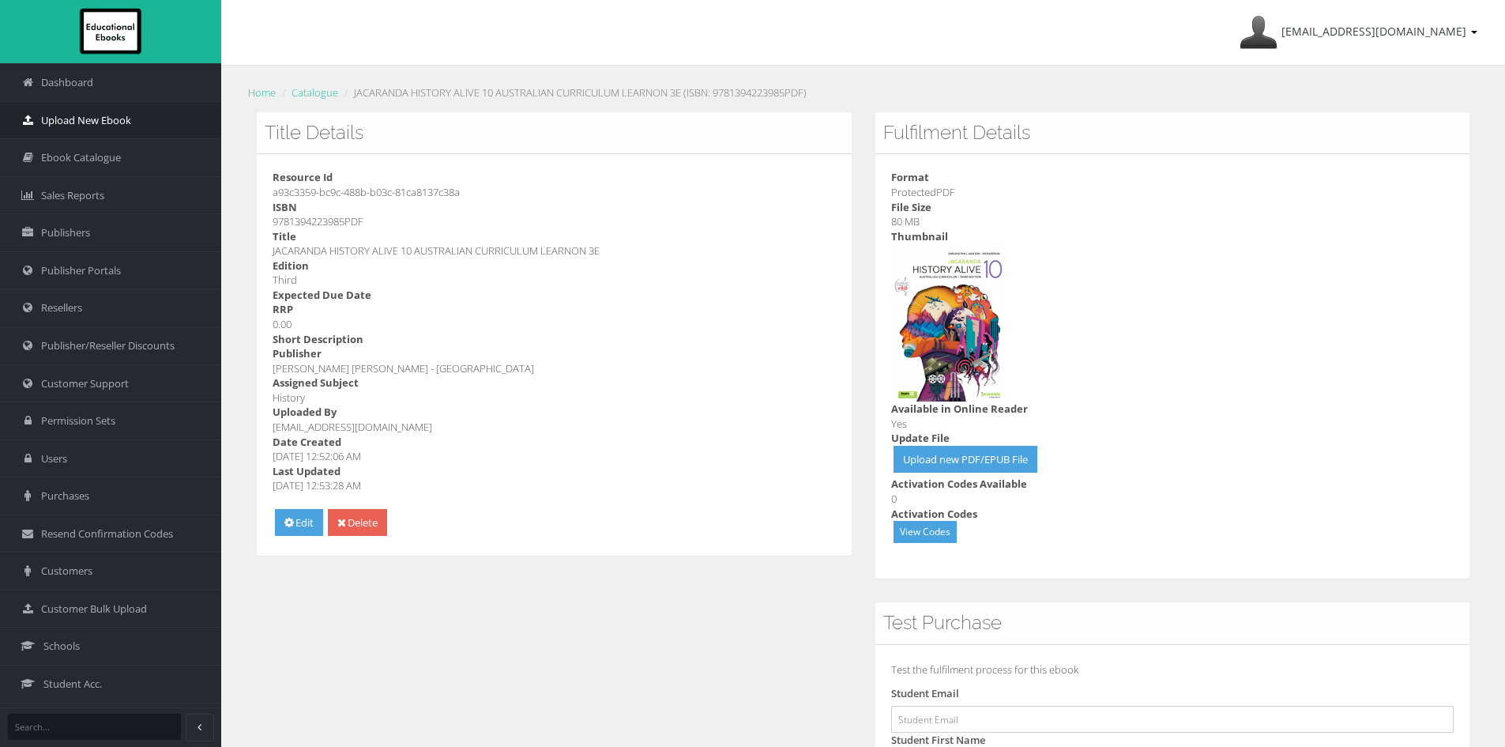
click at [104, 126] on span "Upload New Ebook" at bounding box center [86, 120] width 90 height 15
drag, startPoint x: 614, startPoint y: 251, endPoint x: 271, endPoint y: 249, distance: 343.0
click at [271, 249] on div "Resource Id a93c3359-bc9c-488b-b03c-81ca8137c38a ISBN 9781394223985PDF Title JA…" at bounding box center [554, 354] width 595 height 401
copy dd "JACARANDA HISTORY ALIVE 10 AUSTRALIAN CURRICULUM LEARNON 3E"
click at [657, 469] on dt "Last Updated" at bounding box center [554, 471] width 563 height 15
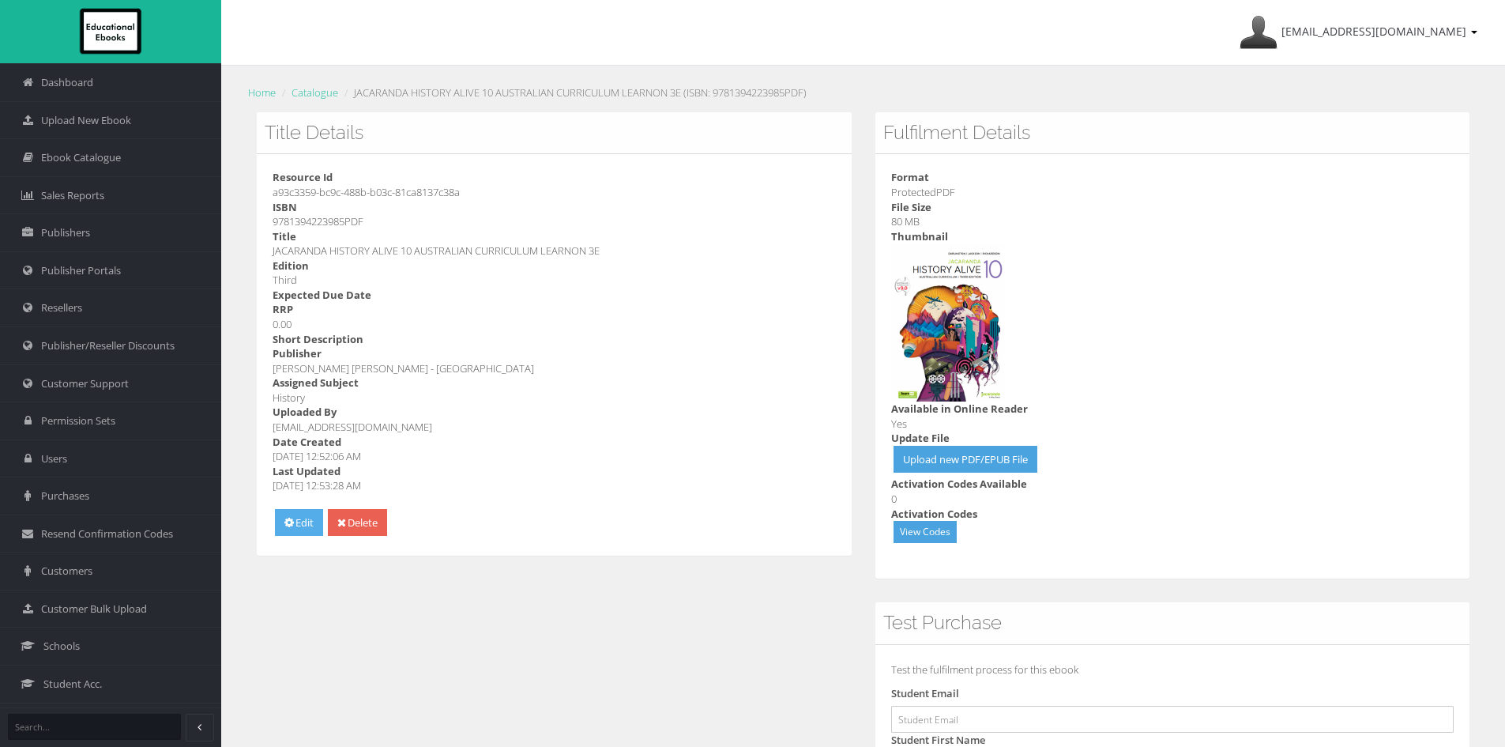
click at [292, 523] on icon at bounding box center [288, 522] width 9 height 11
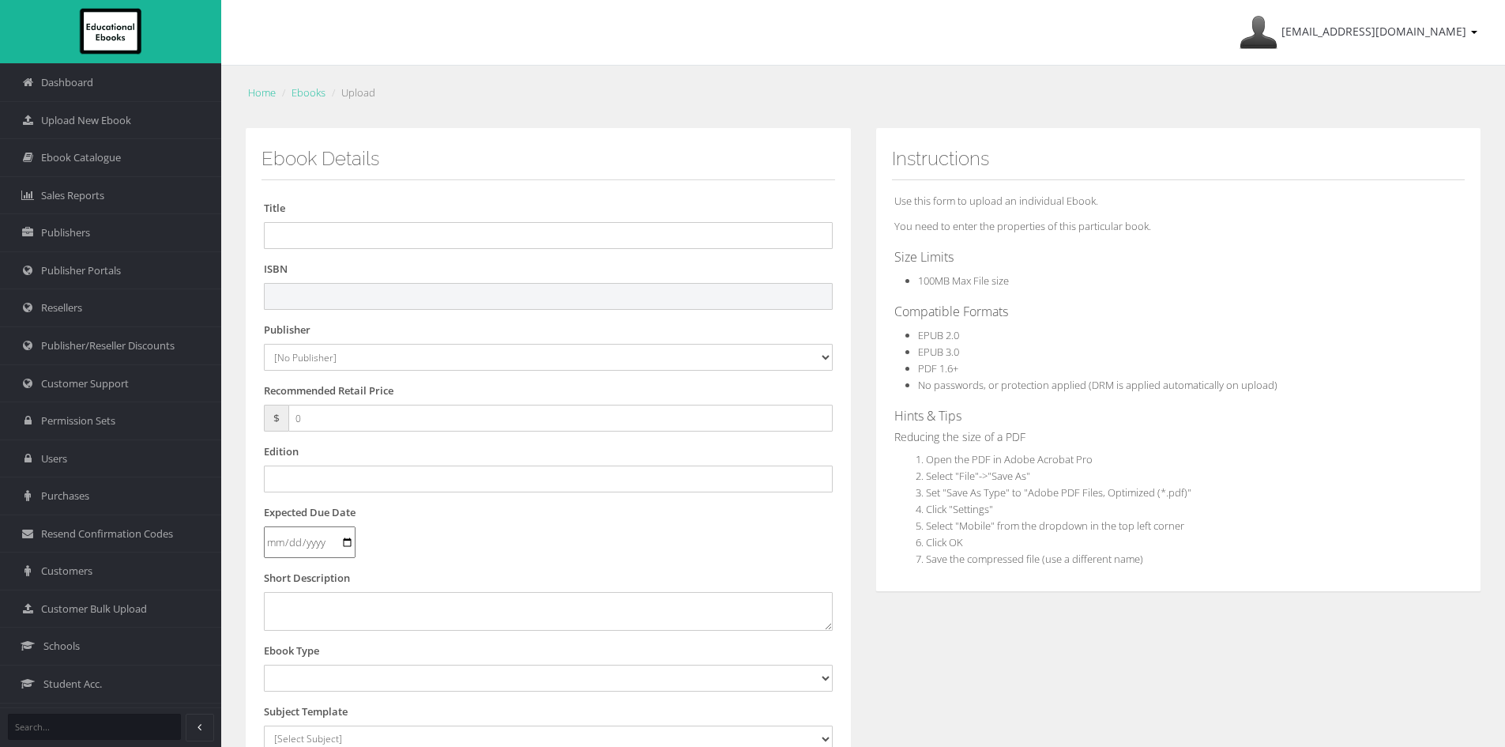
click at [396, 289] on input "text" at bounding box center [548, 296] width 569 height 27
paste input "9781394223985"
type input "9781394223985"
click at [448, 239] on input "text" at bounding box center [548, 235] width 569 height 27
paste input "JACARANDA HISTORY ALIVE 10 AUSTRALIAN CURRICULUM LEARNON 3E"
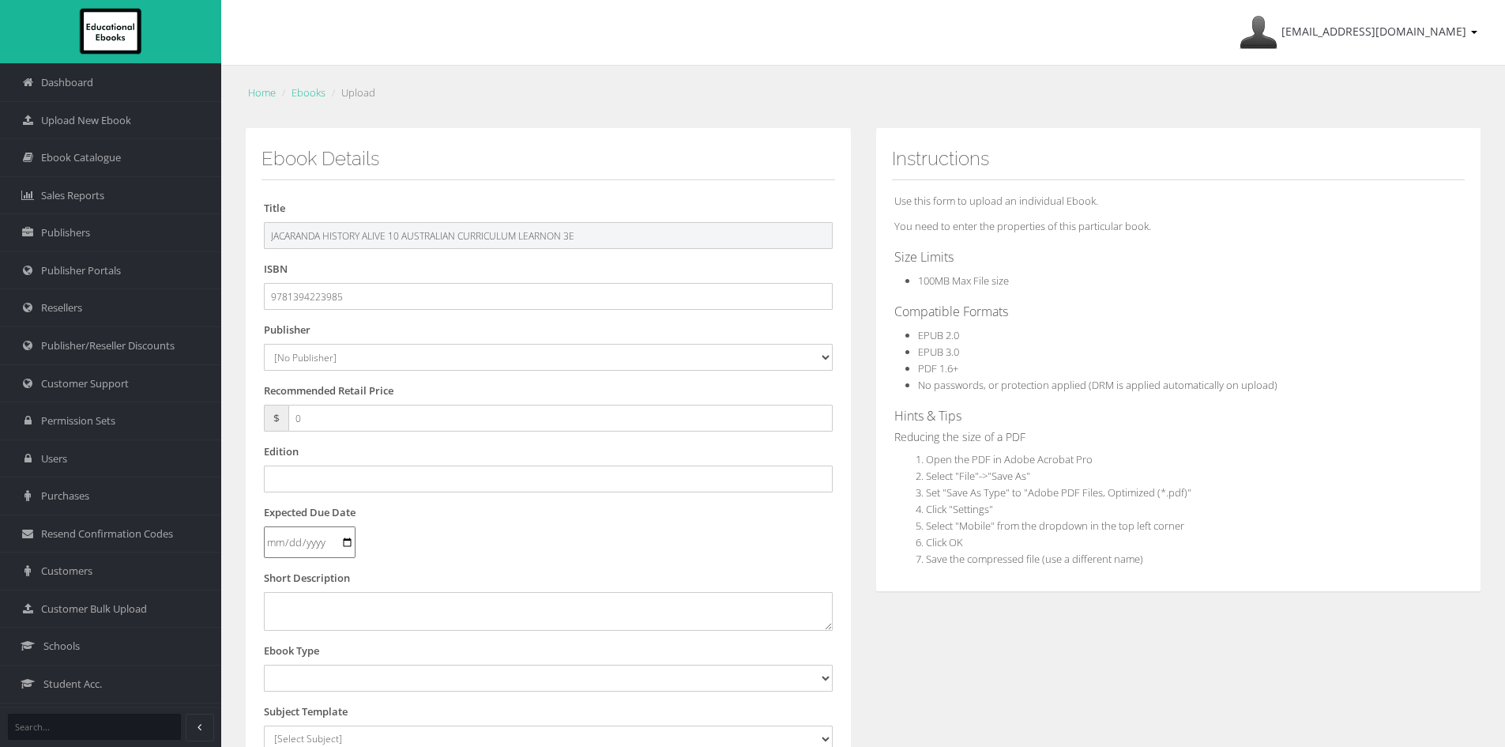
type input "JACARANDA HISTORY ALIVE 10 AUSTRALIAN CURRICULUM LEARNON 3E"
click at [357, 355] on select "[No Publisher] Alexander Mackie Allen & Unwin ATAR Notes Auralia - Rising Softw…" at bounding box center [548, 357] width 569 height 27
select select "4ddb3fea-784f-e411-817c-00155d7a4405"
click at [264, 344] on select "[No Publisher] Alexander Mackie Allen & Unwin ATAR Notes Auralia - Rising Softw…" at bounding box center [548, 357] width 569 height 27
click at [300, 477] on input "text" at bounding box center [548, 478] width 569 height 27
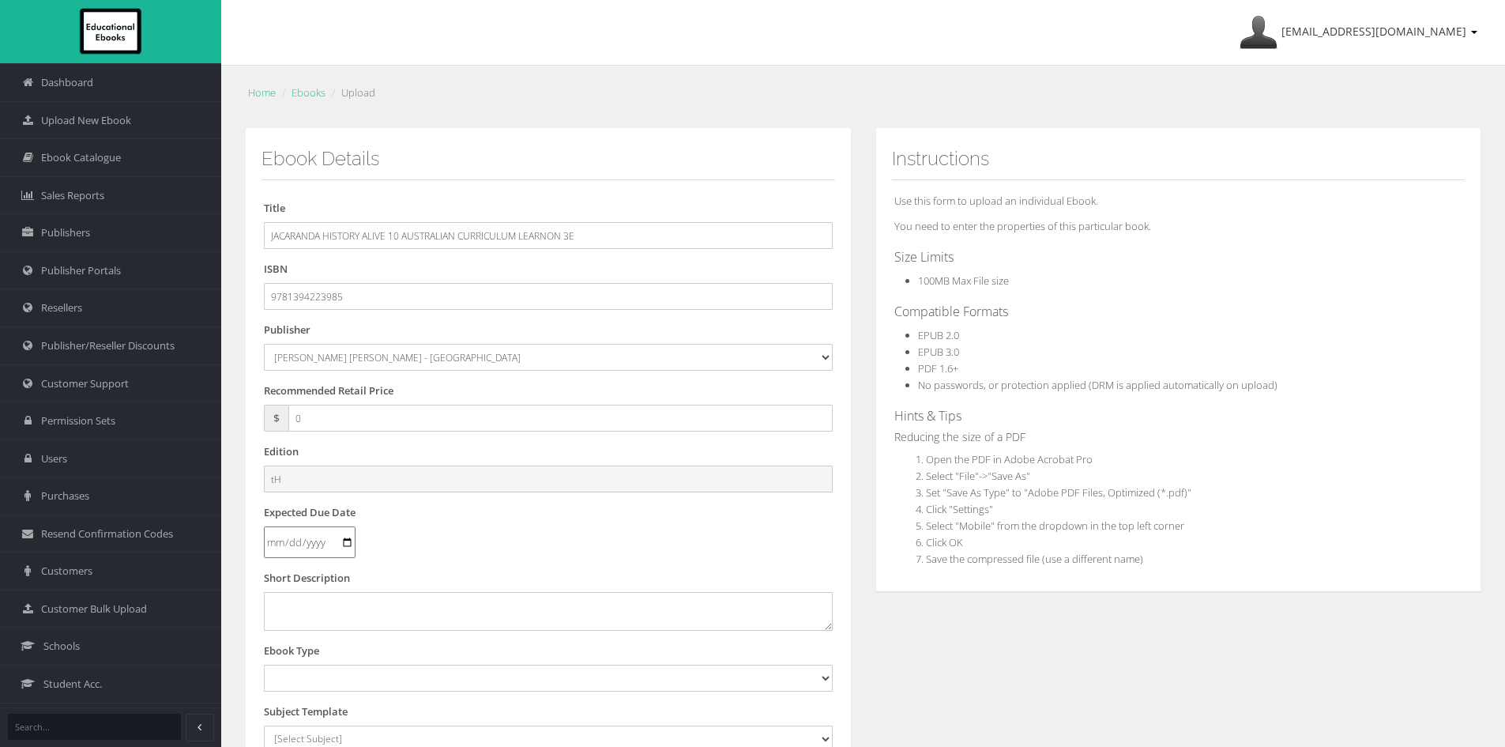
type input "t"
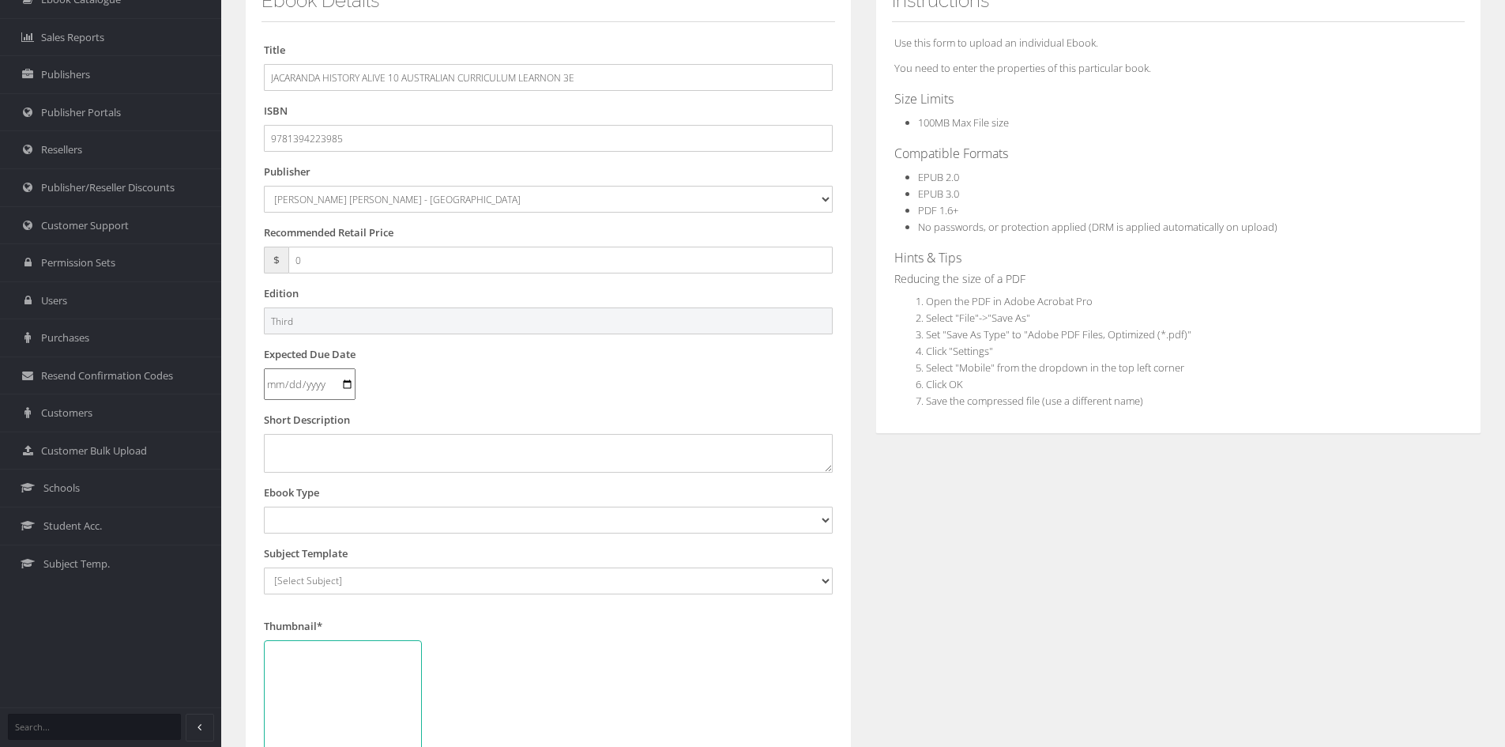
type input "Third"
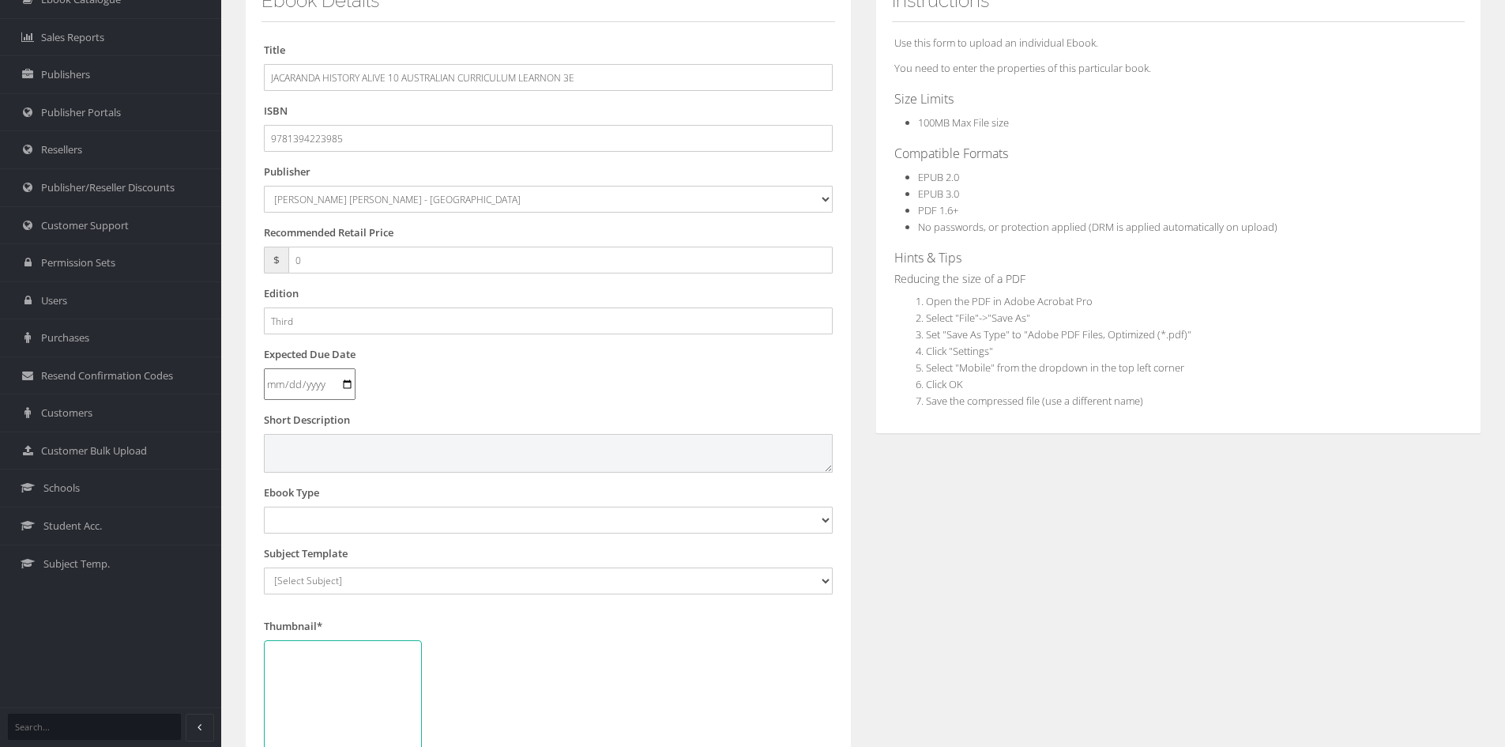
click at [390, 450] on textarea at bounding box center [548, 453] width 569 height 38
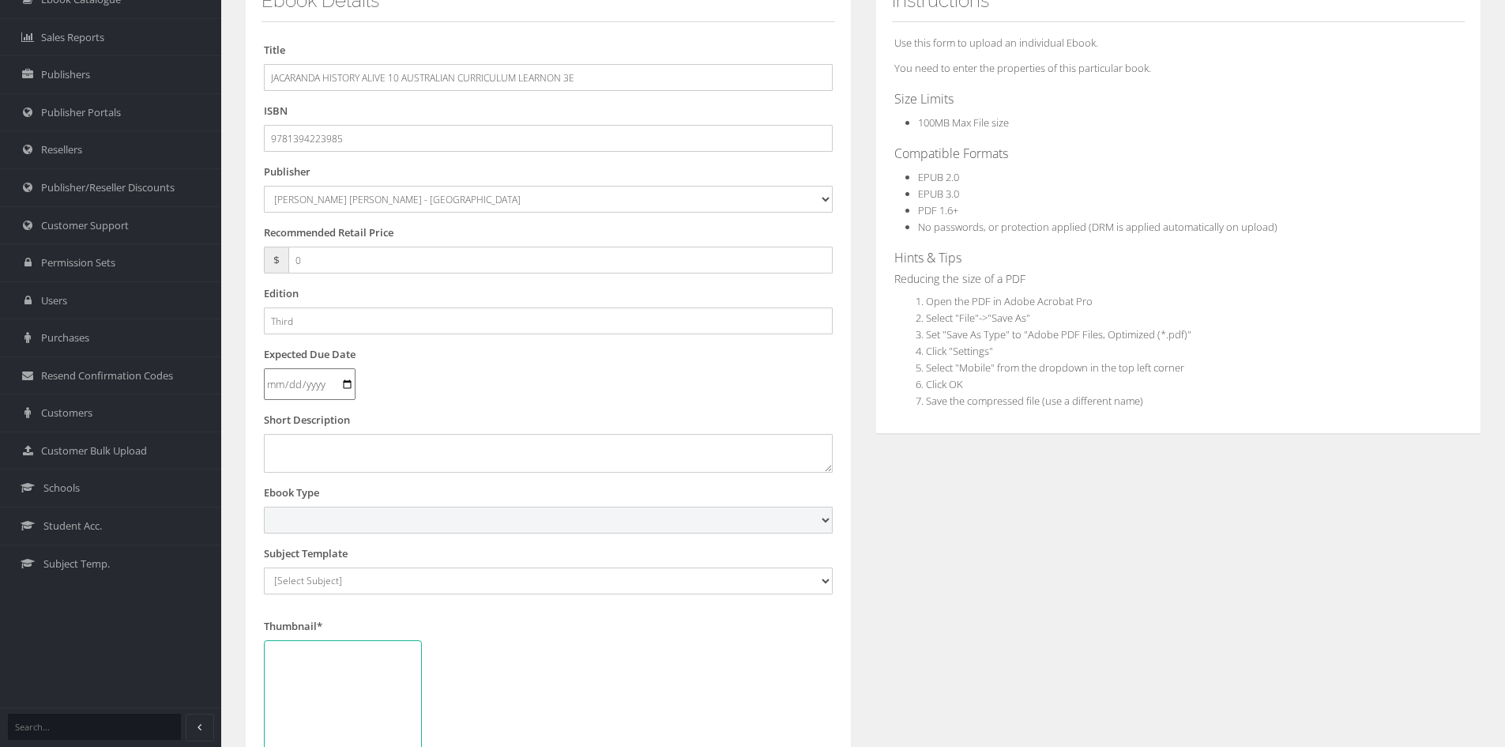
click at [356, 518] on select "Digital Activation Code Protected PDF EEBook - Online and Offline Ebook Interac…" at bounding box center [548, 520] width 569 height 27
select select "4"
click at [264, 507] on select "Digital Activation Code Protected PDF EEBook - Online and Offline Ebook Interac…" at bounding box center [548, 520] width 569 height 27
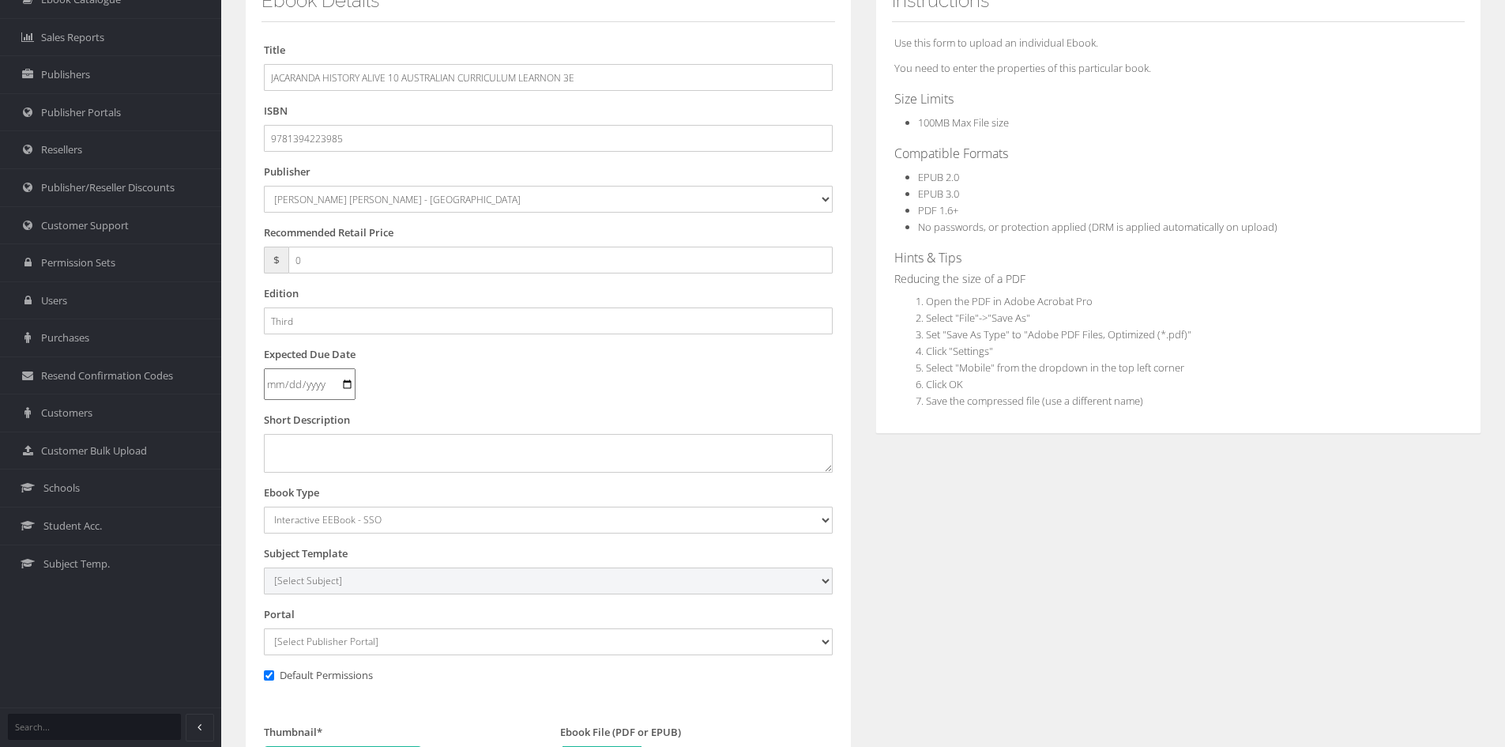
click at [322, 583] on select "[Select Subject] Accounting Agriculture Ancient History Applied Computing Art A…" at bounding box center [548, 580] width 569 height 27
select select "9496fb08-145c-ee11-a9bd-0272d098c78b"
click at [264, 567] on select "[Select Subject] Accounting Agriculture Ancient History Applied Computing Art A…" at bounding box center [548, 580] width 569 height 27
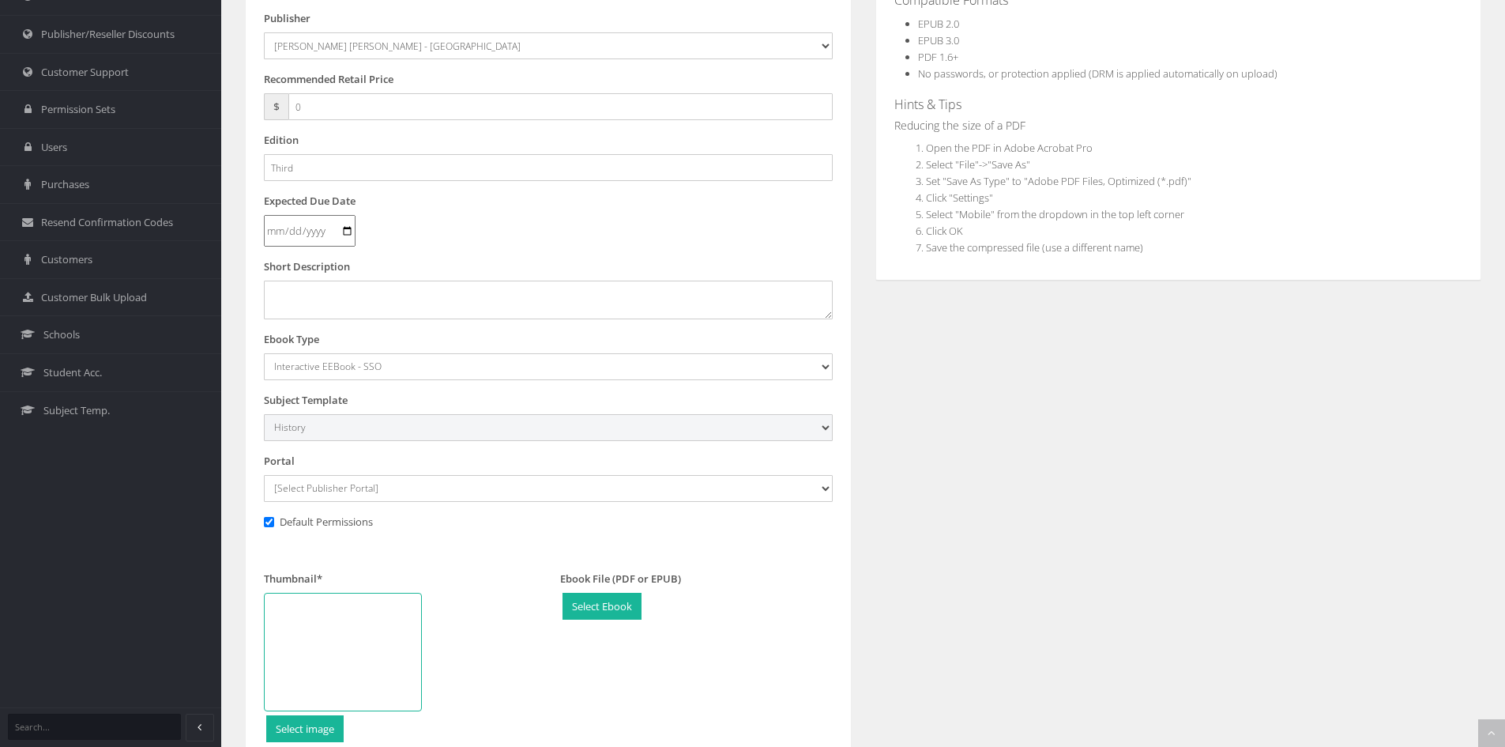
scroll to position [316, 0]
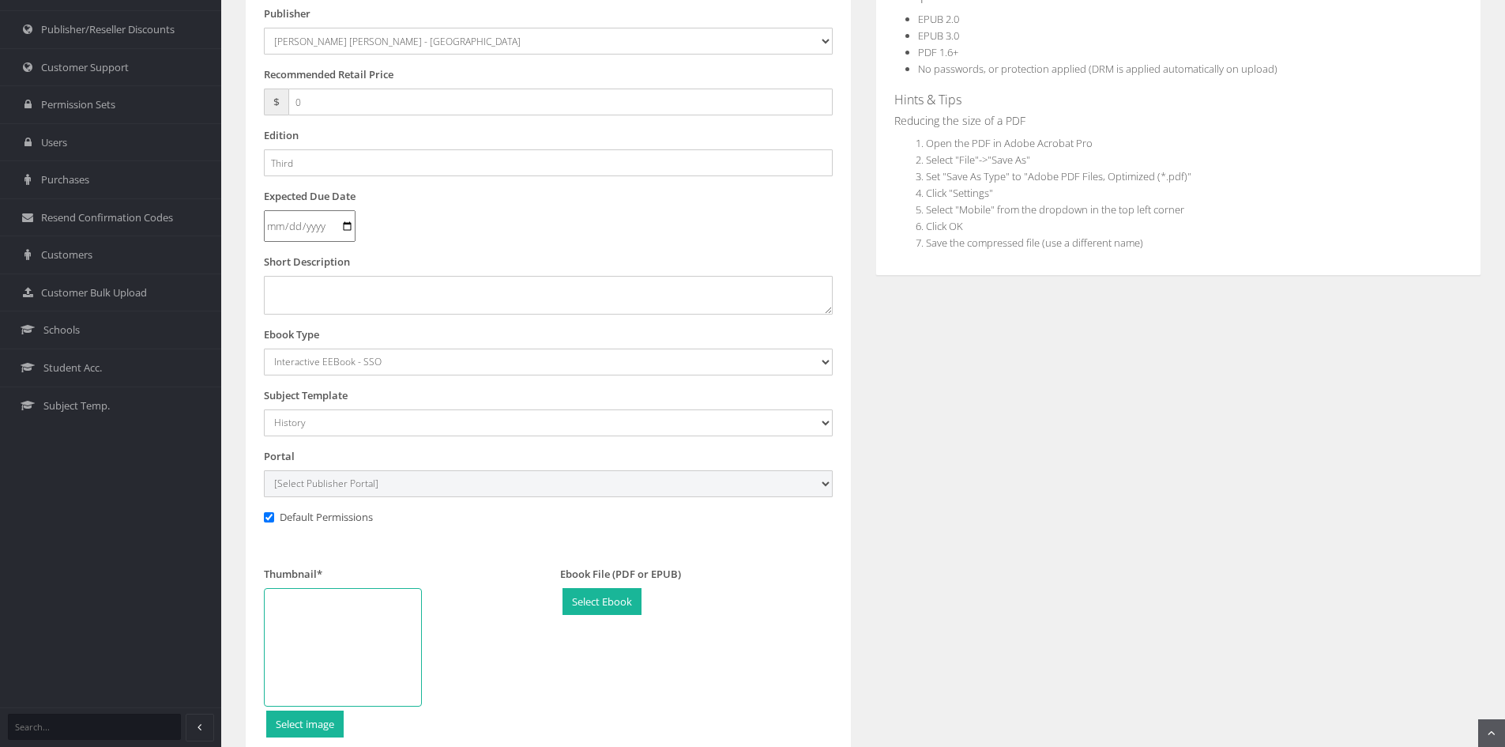
click at [375, 485] on select "[Select Publisher Portal] Listening Beyond Hearing (LBH) ATAR Notes+ SmarterMat…" at bounding box center [548, 483] width 569 height 27
select select "ddb4b139-794f-e411-817c-00155d7a4405"
click at [264, 470] on select "[Select Publisher Portal] Listening Beyond Hearing (LBH) ATAR Notes+ SmarterMat…" at bounding box center [548, 483] width 569 height 27
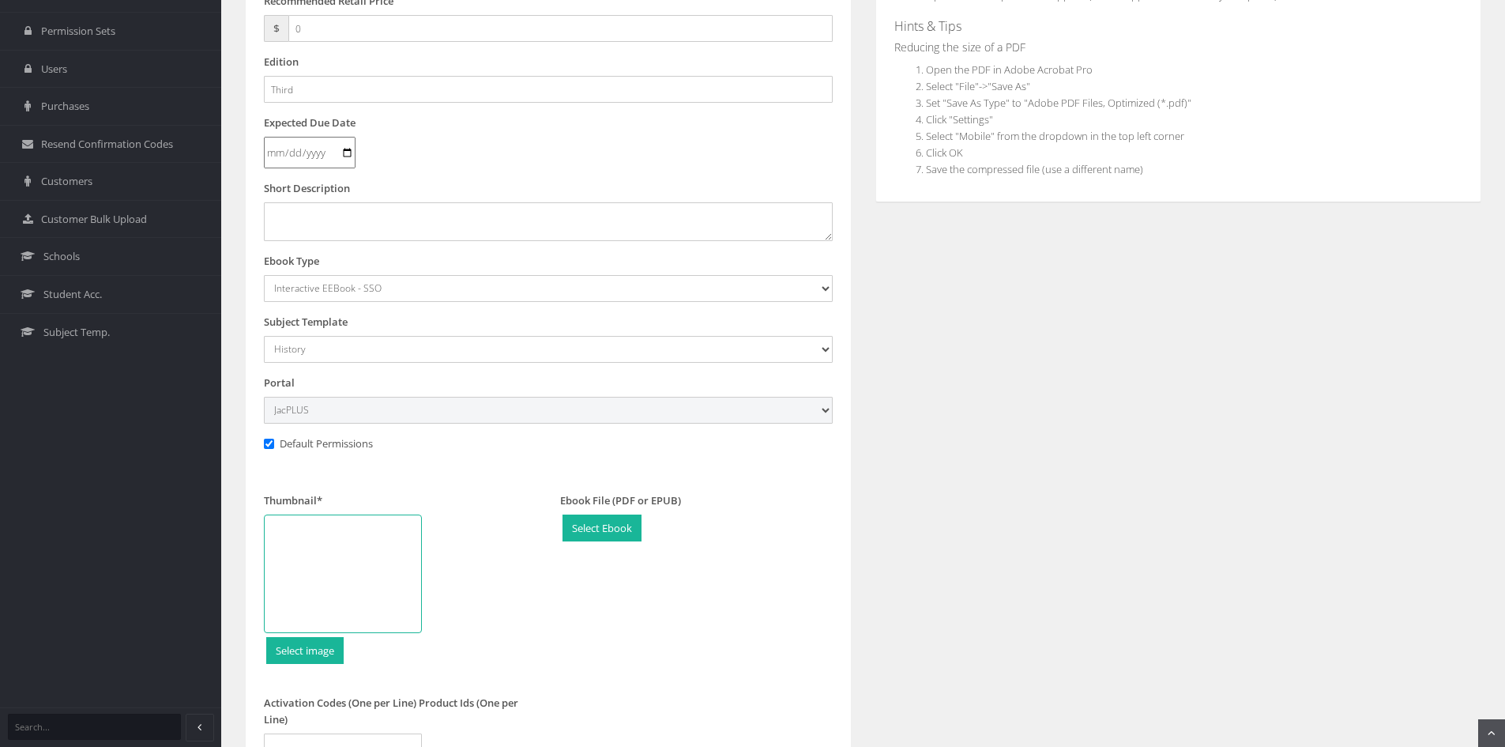
scroll to position [474, 0]
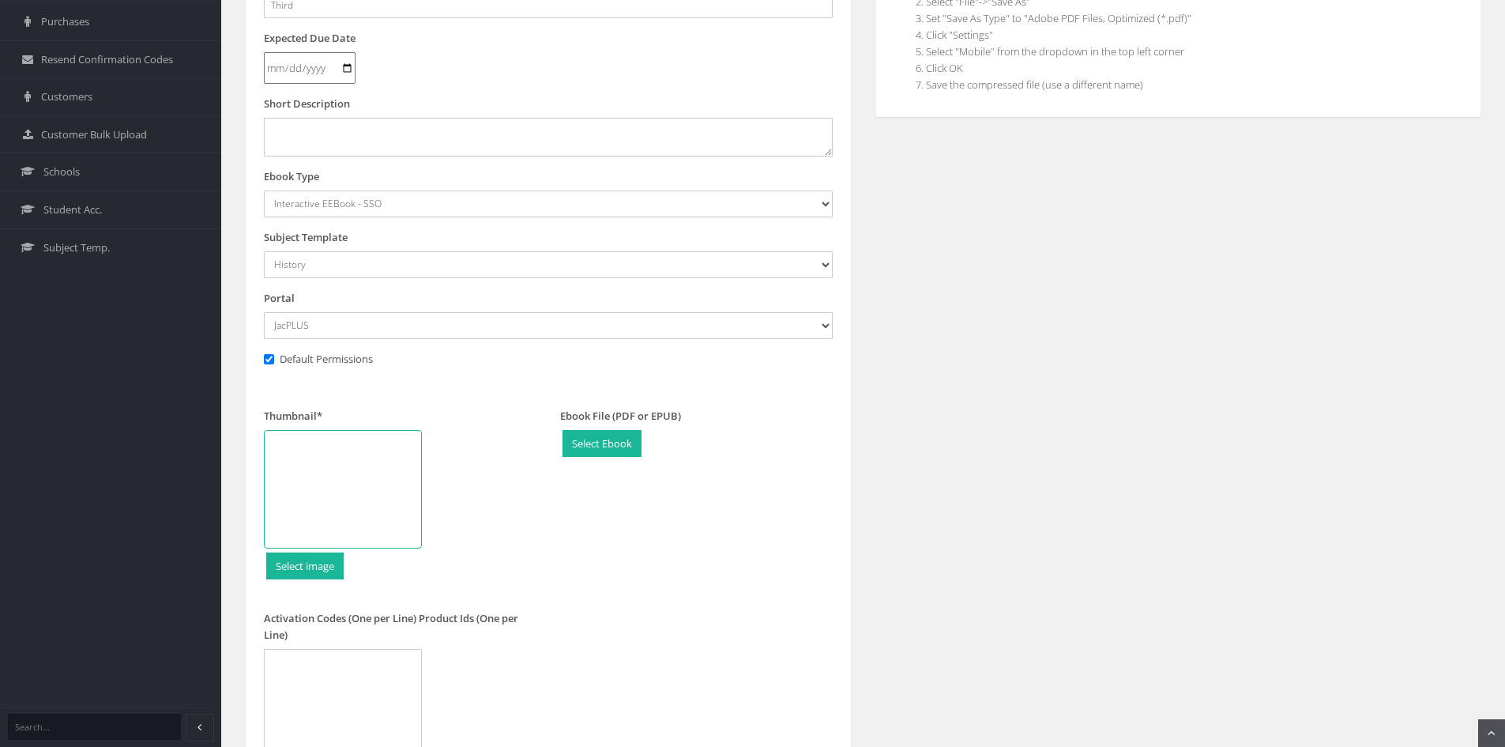
click at [355, 480] on div at bounding box center [343, 489] width 158 height 119
type input "C:\fakepath\9781394223985-interactive.png"
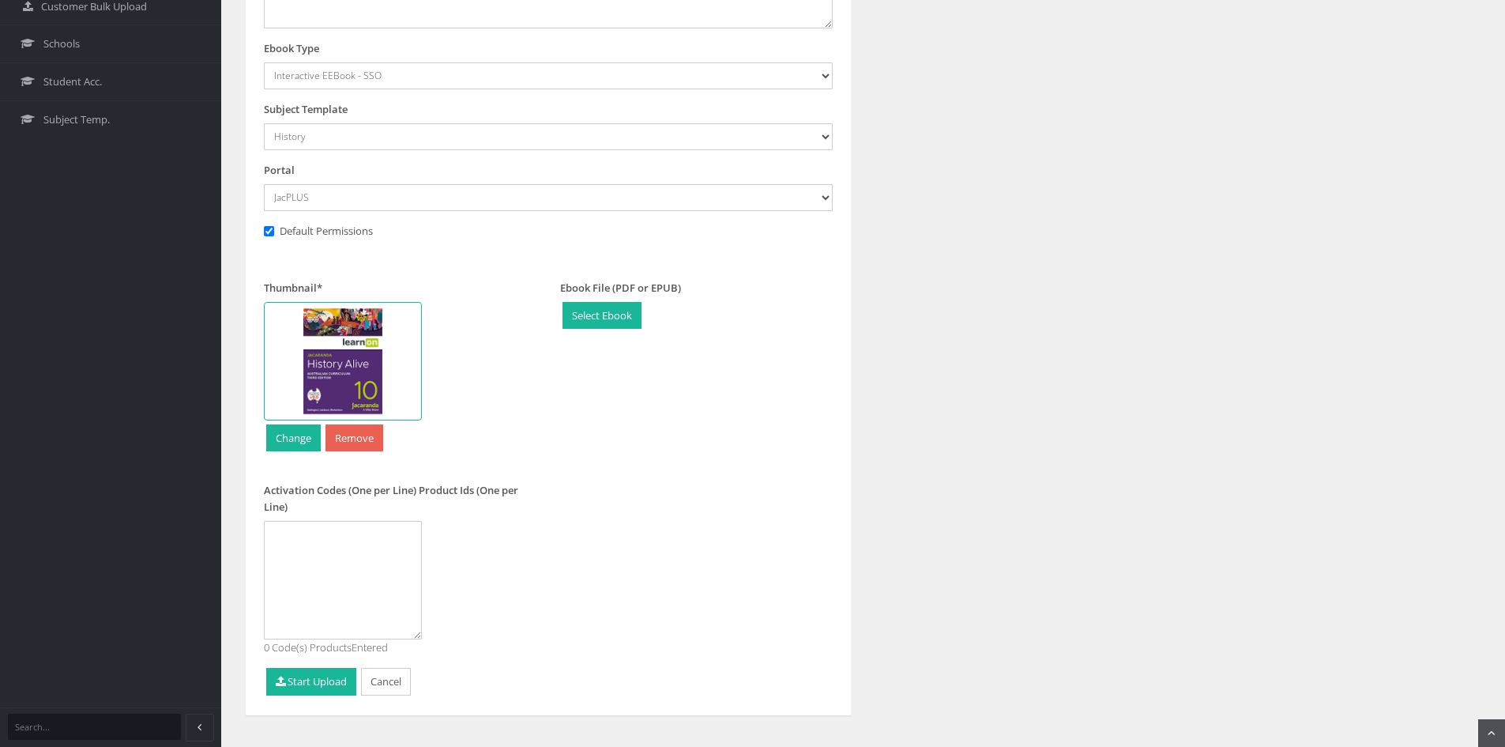
scroll to position [627, 0]
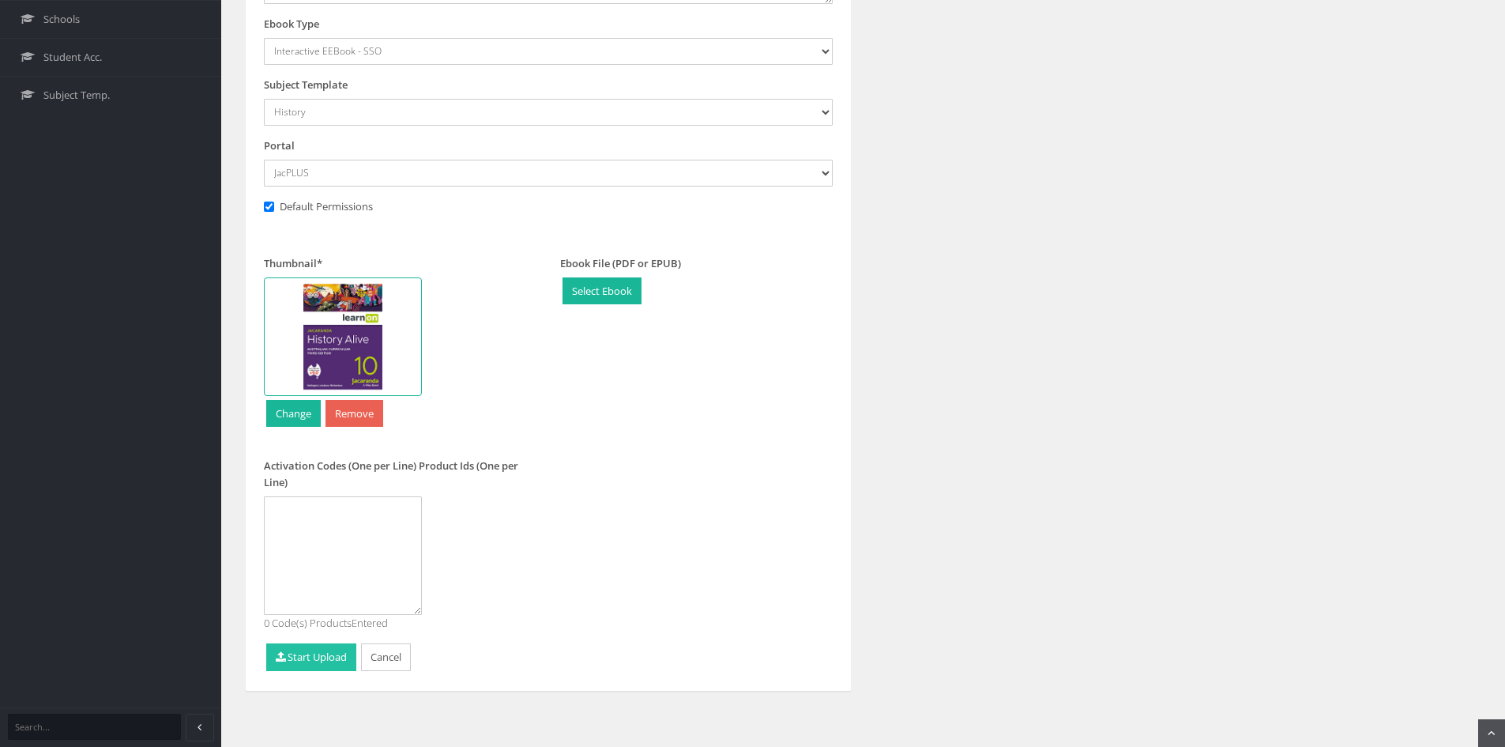
click at [331, 662] on button "Start Upload" at bounding box center [311, 657] width 90 height 28
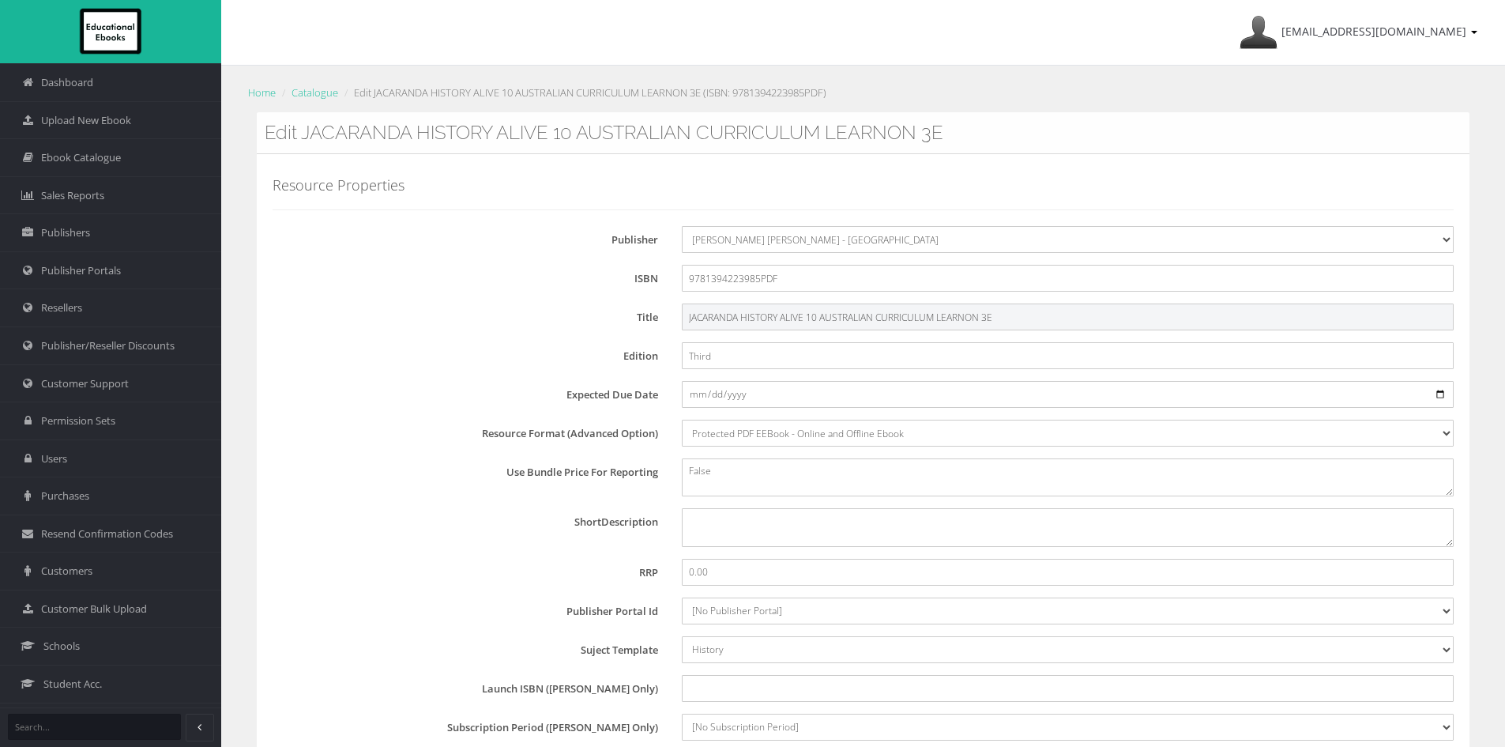
click at [977, 314] on input "JACARANDA HISTORY ALIVE 10 AUSTRALIAN CURRICULUM LEARNON 3E" at bounding box center [1068, 316] width 772 height 27
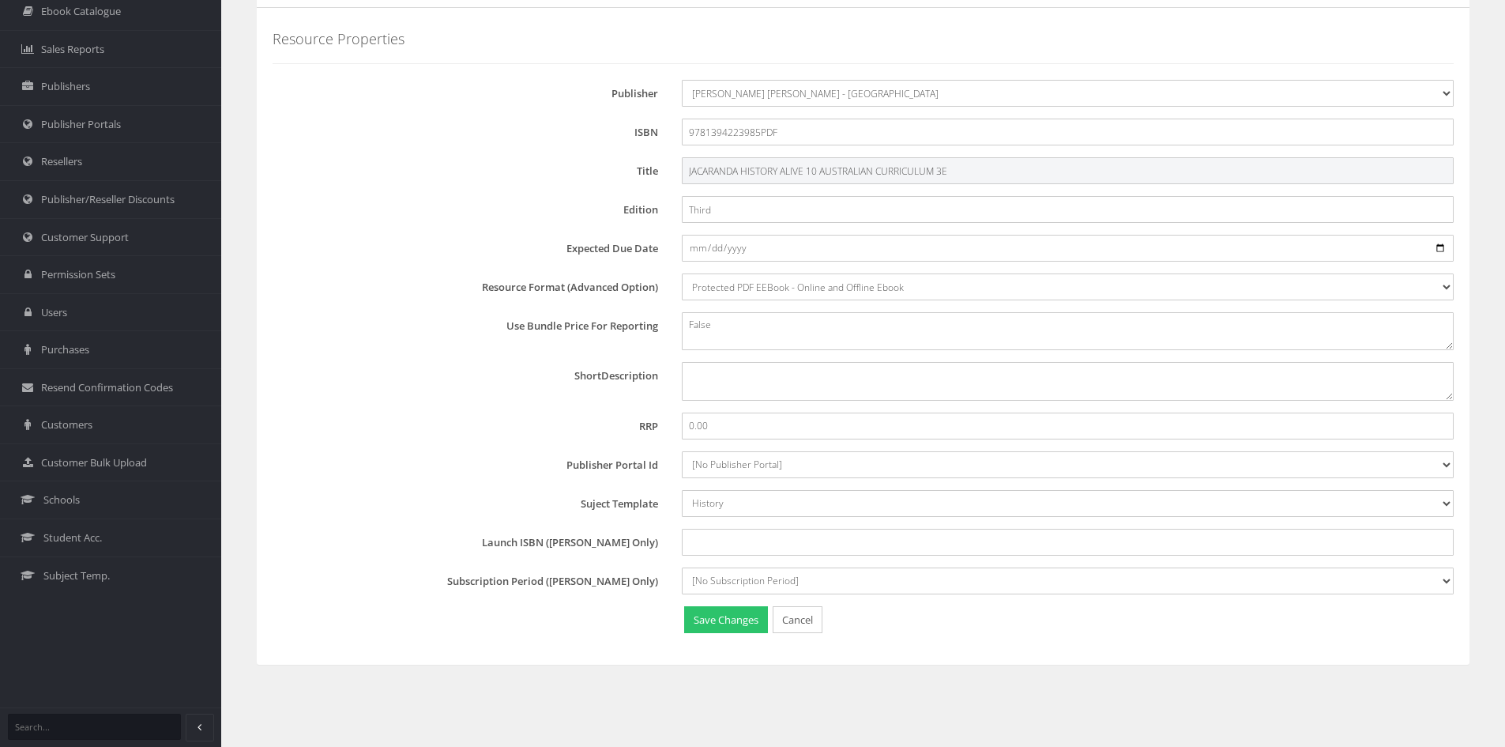
scroll to position [151, 0]
type input "JACARANDA HISTORY ALIVE 10 AUSTRALIAN CURRICULUM 3E"
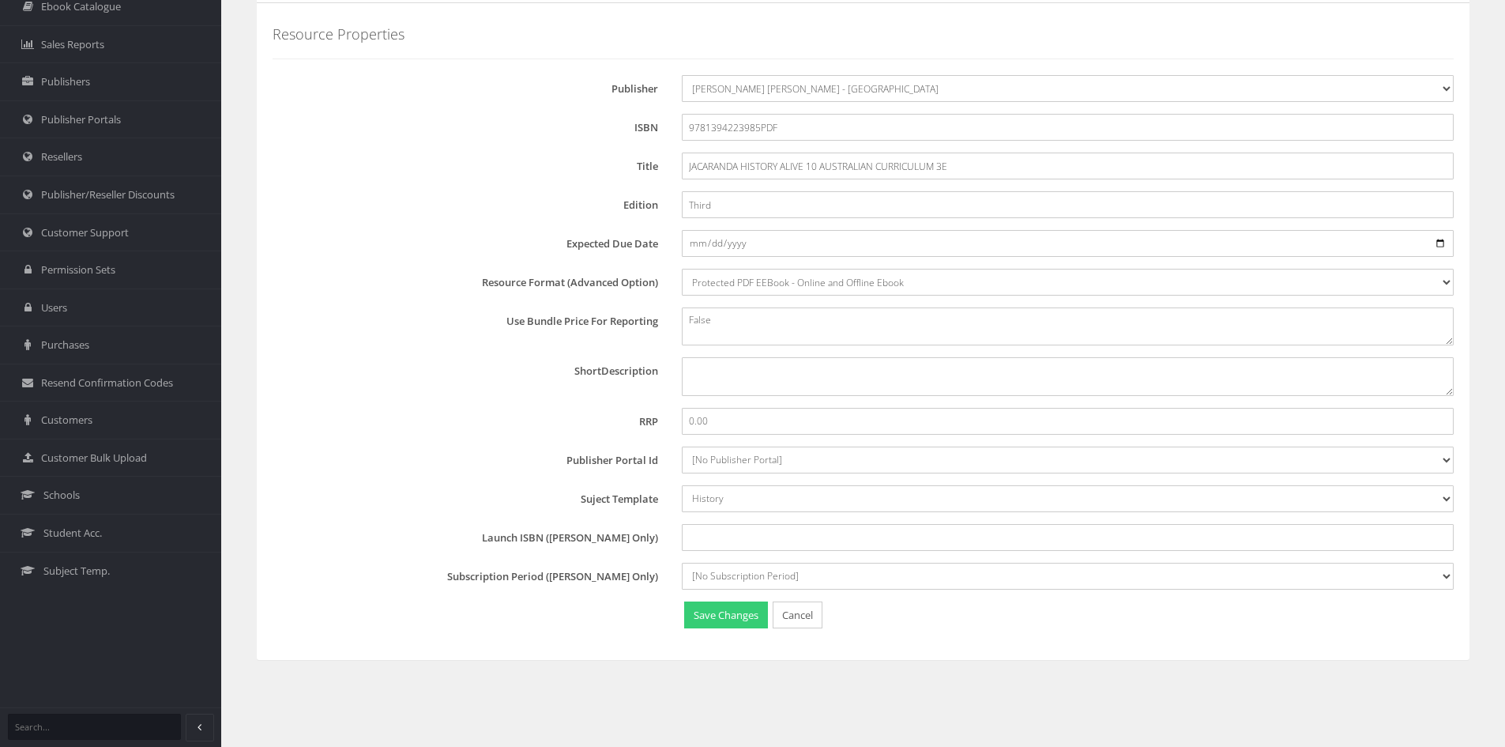
click at [717, 623] on button "Save Changes" at bounding box center [726, 615] width 84 height 28
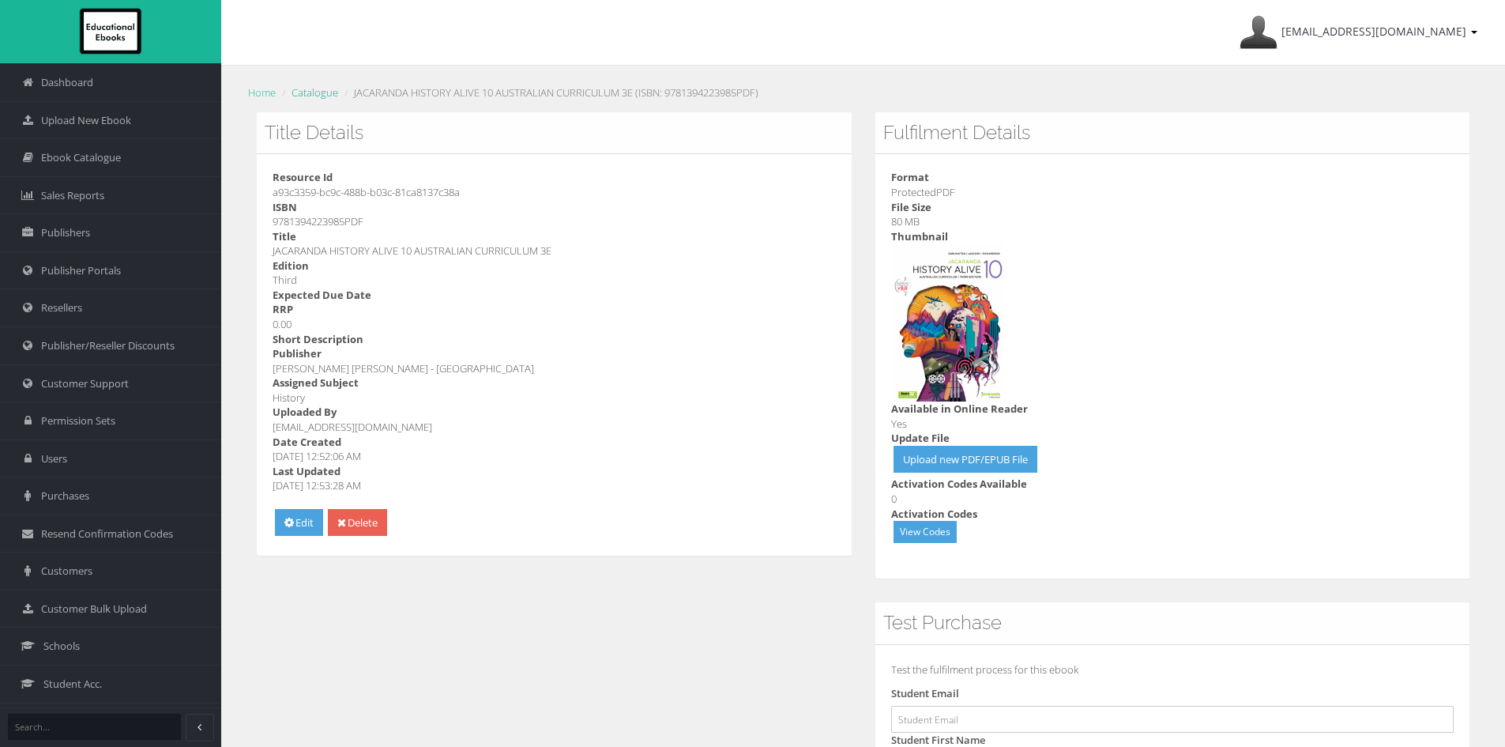
click at [309, 92] on link "Catalogue" at bounding box center [315, 92] width 47 height 14
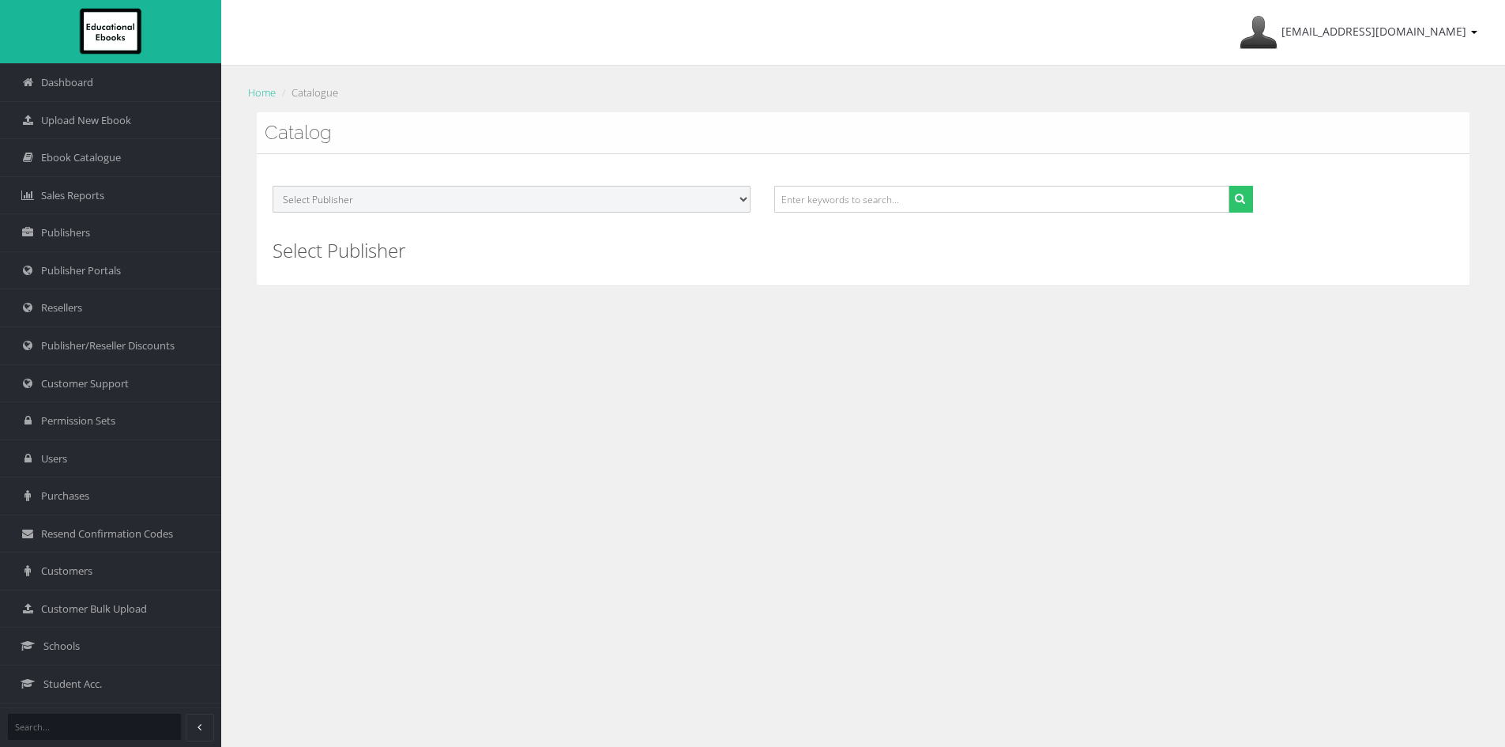
click at [665, 203] on select "Select Publisher Resources for English Academic Learning (REAL) ATAR Notes Smar…" at bounding box center [512, 199] width 478 height 27
select select "4ddb3fea-784f-e411-817c-00155d7a4405"
click at [273, 186] on select "Select Publisher Resources for English Academic Learning (REAL) ATAR Notes Smar…" at bounding box center [512, 199] width 478 height 27
click at [1247, 201] on button "submit" at bounding box center [1241, 199] width 24 height 27
